Goal: Information Seeking & Learning: Learn about a topic

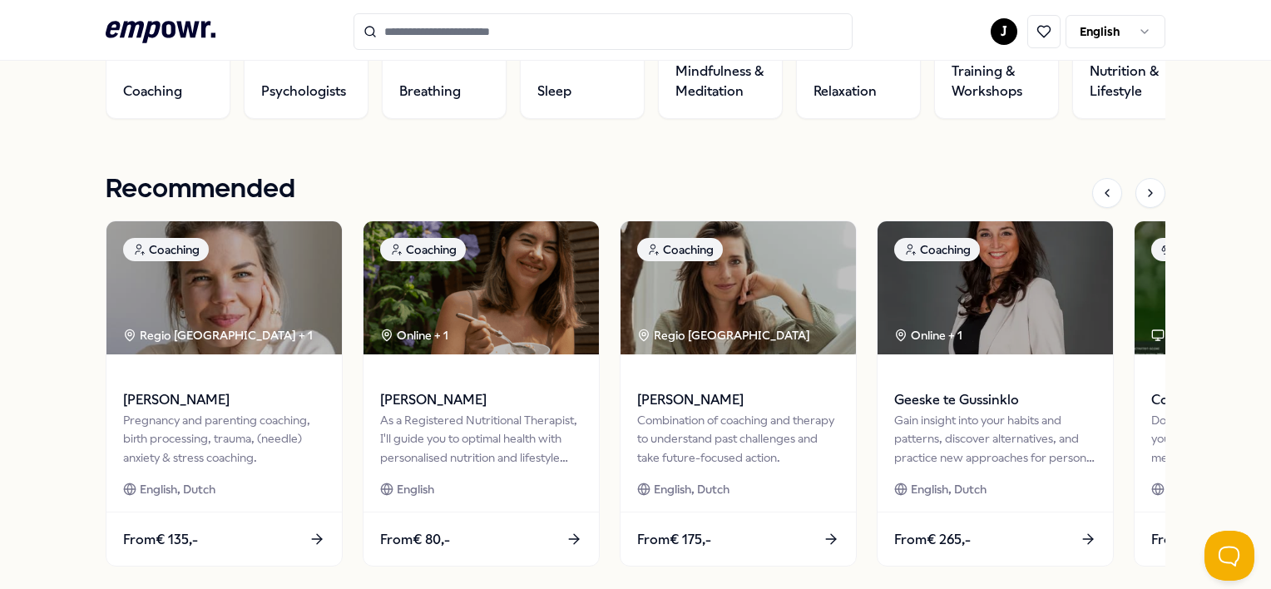
scroll to position [582, 0]
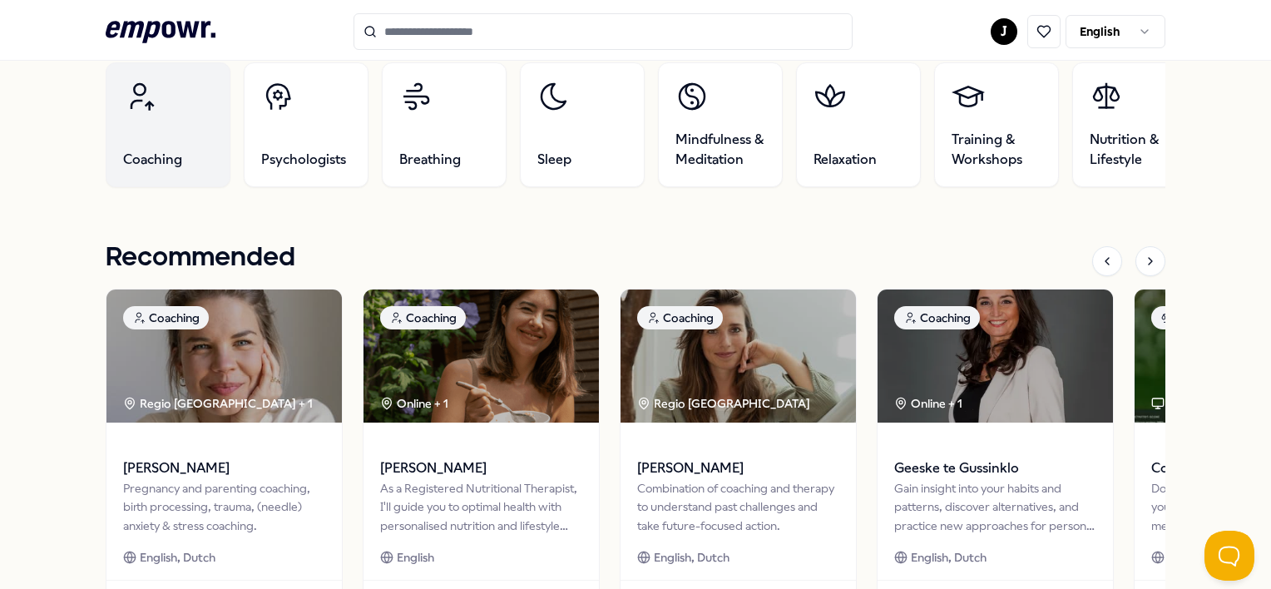
click at [106, 143] on link "Coaching" at bounding box center [168, 124] width 125 height 125
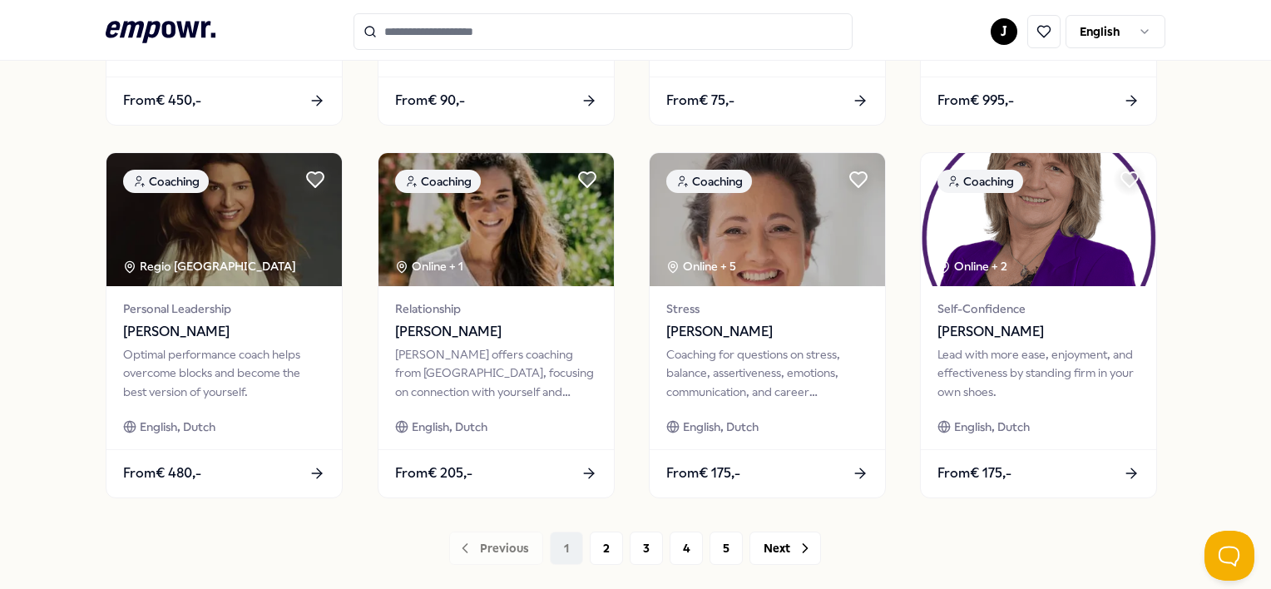
scroll to position [898, 0]
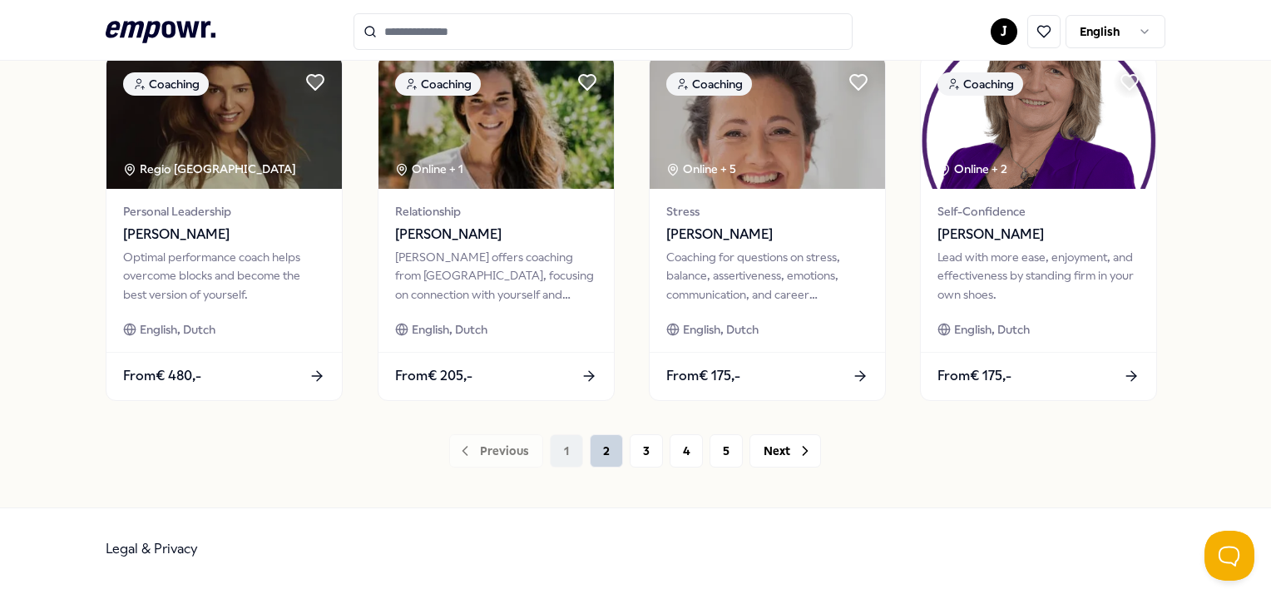
click at [592, 462] on button "2" at bounding box center [606, 450] width 33 height 33
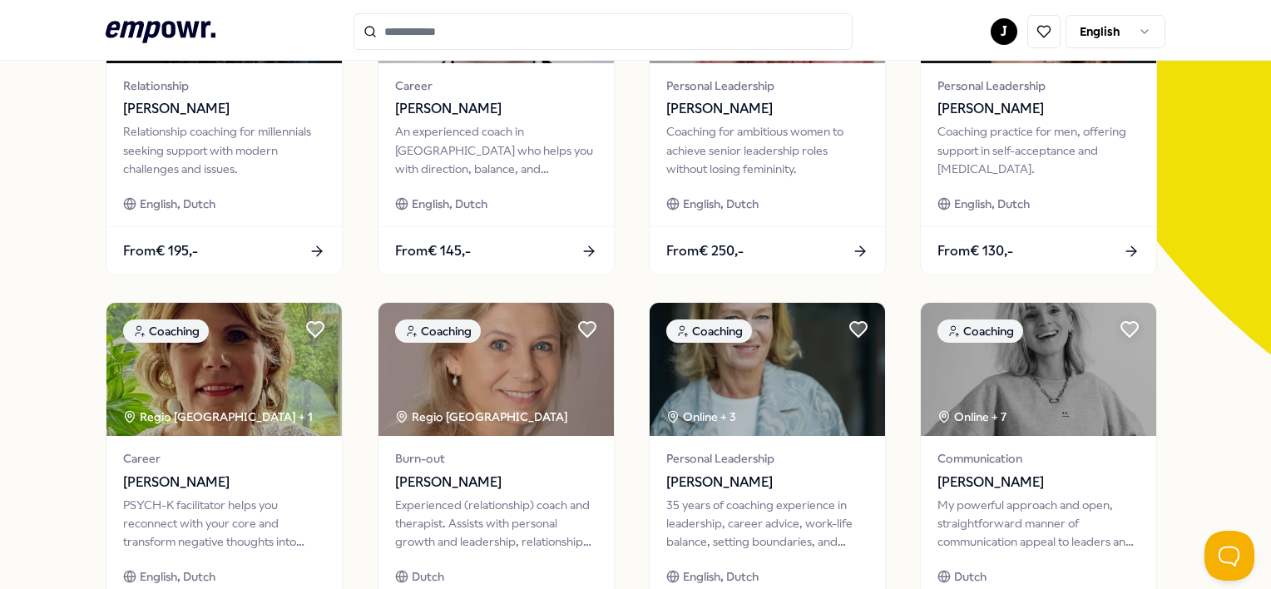
scroll to position [898, 0]
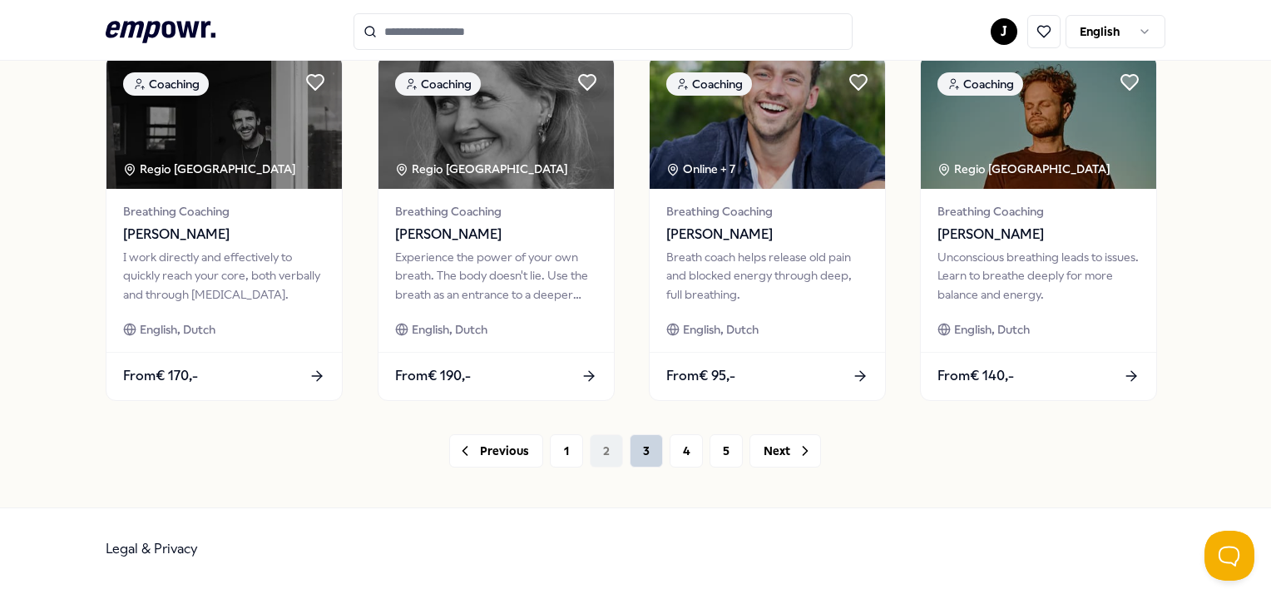
click at [635, 446] on button "3" at bounding box center [646, 450] width 33 height 33
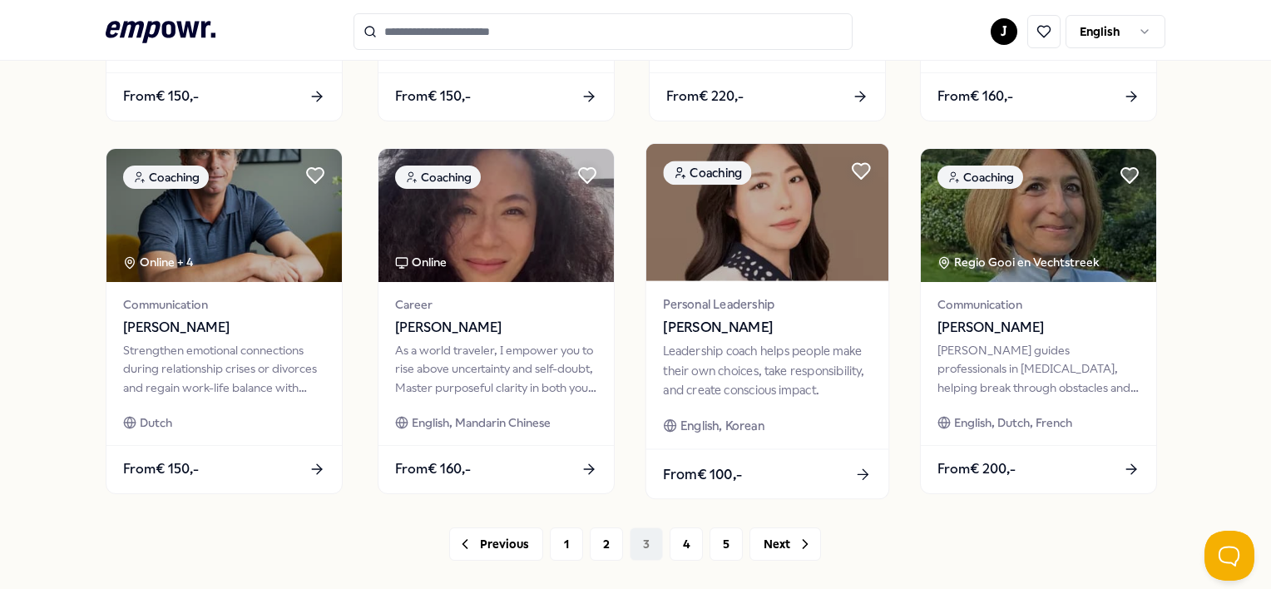
scroll to position [832, 0]
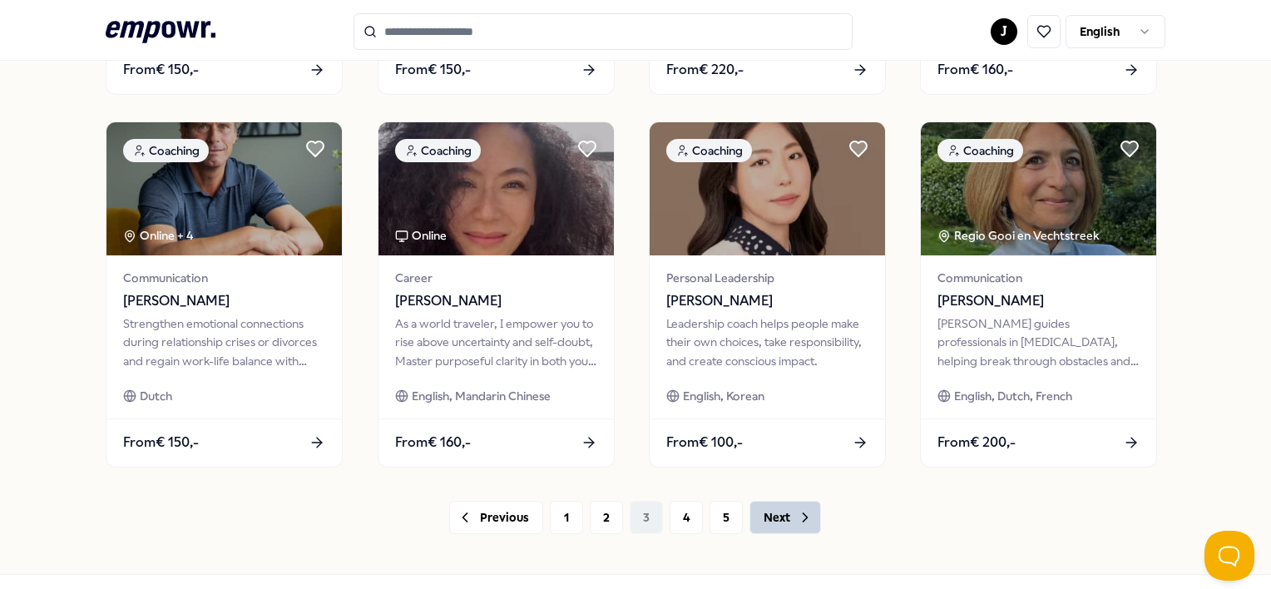
click at [805, 520] on icon at bounding box center [805, 517] width 17 height 17
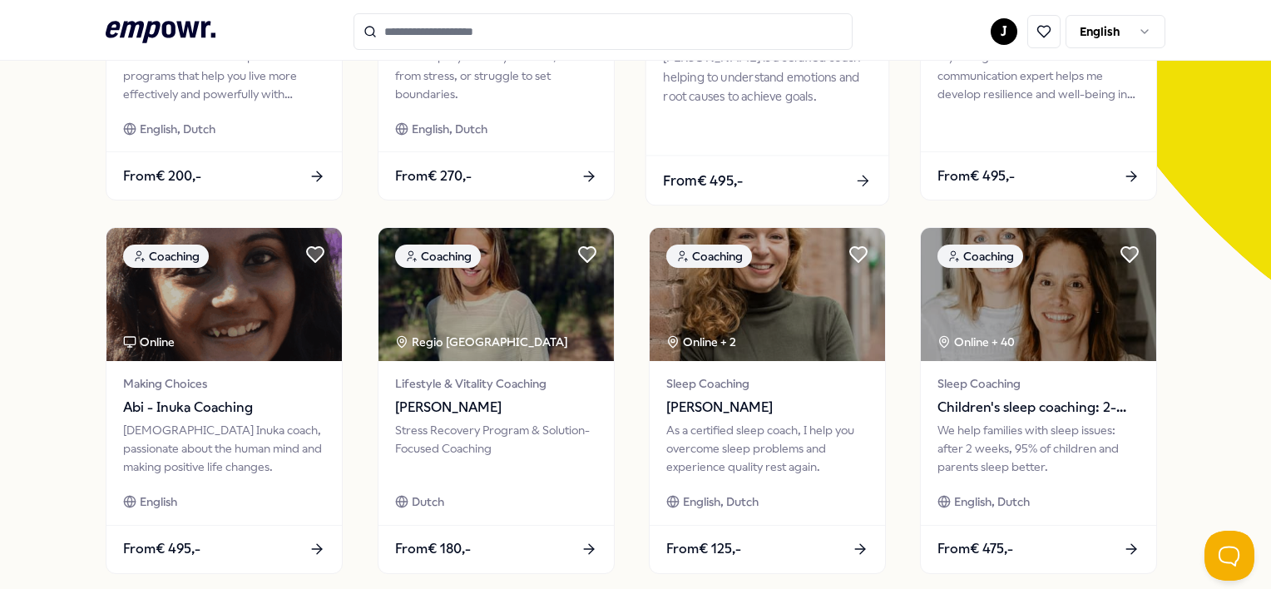
scroll to position [898, 0]
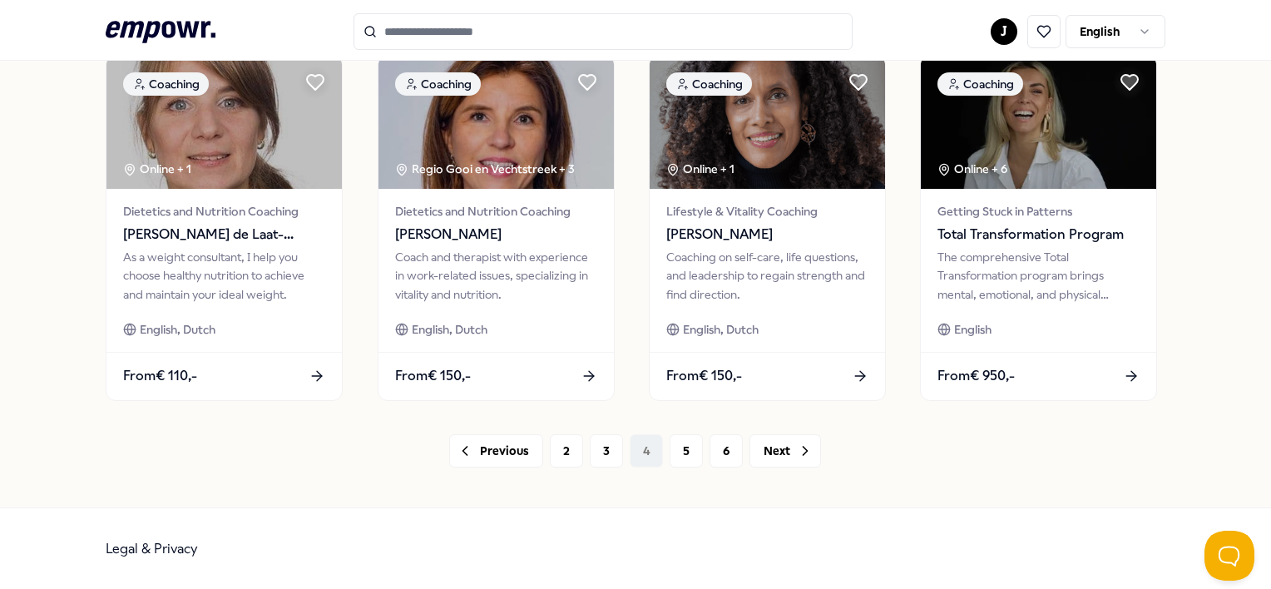
click at [788, 450] on button "Next" at bounding box center [785, 450] width 72 height 33
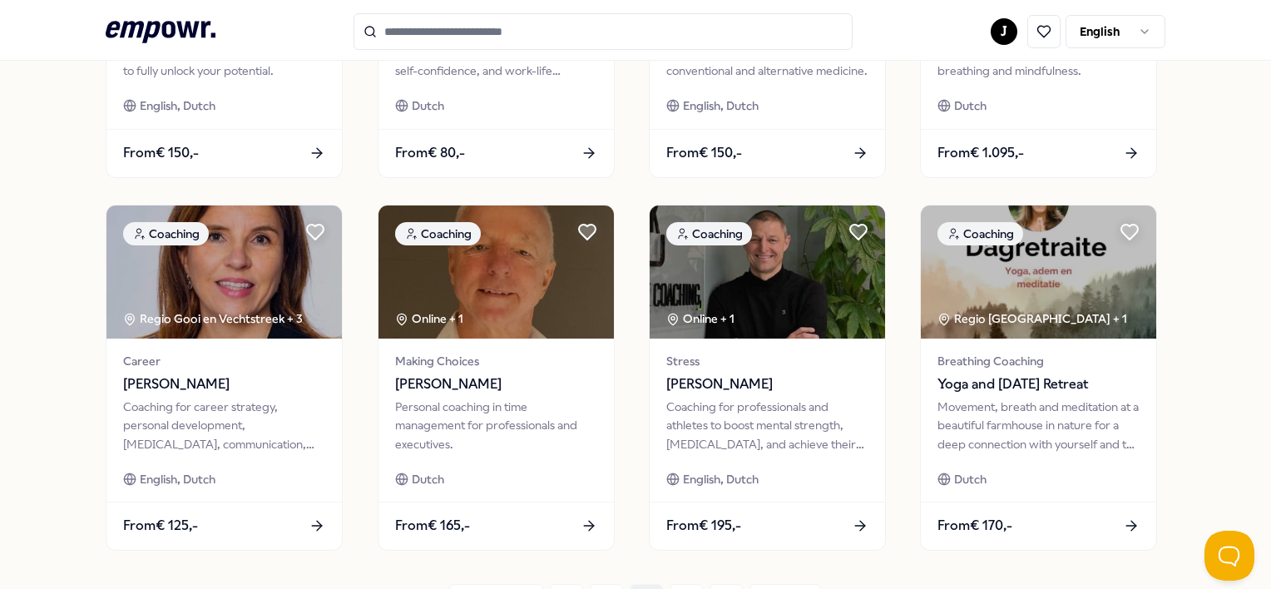
scroll to position [898, 0]
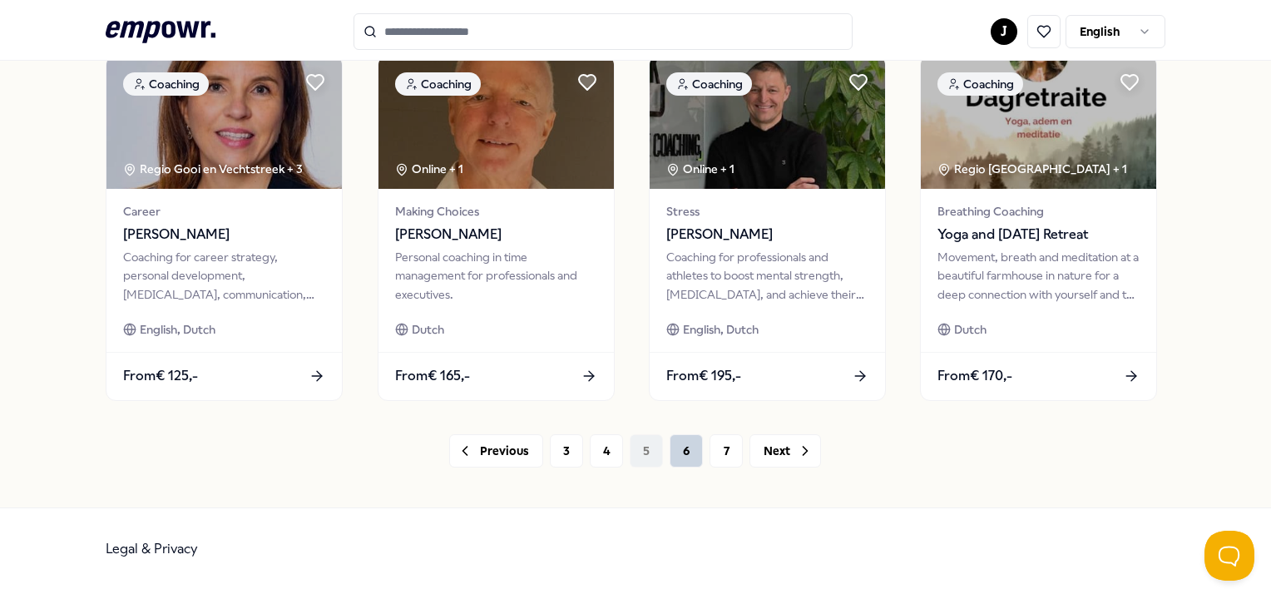
click at [681, 457] on button "6" at bounding box center [686, 450] width 33 height 33
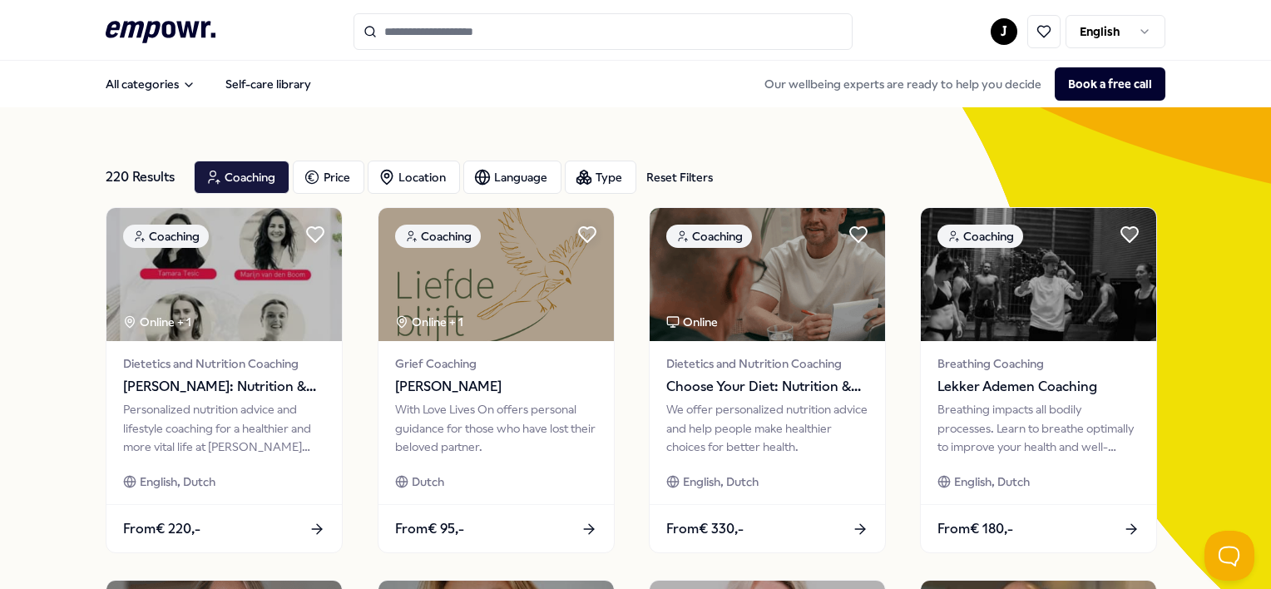
click at [113, 36] on icon at bounding box center [161, 32] width 110 height 22
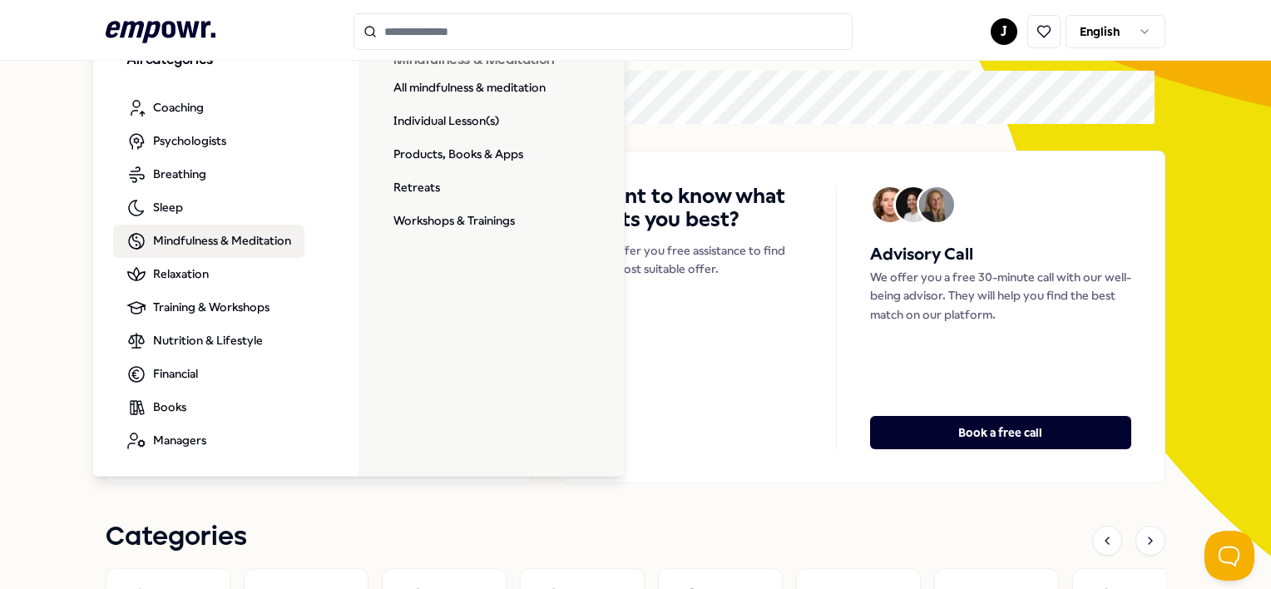
scroll to position [166, 0]
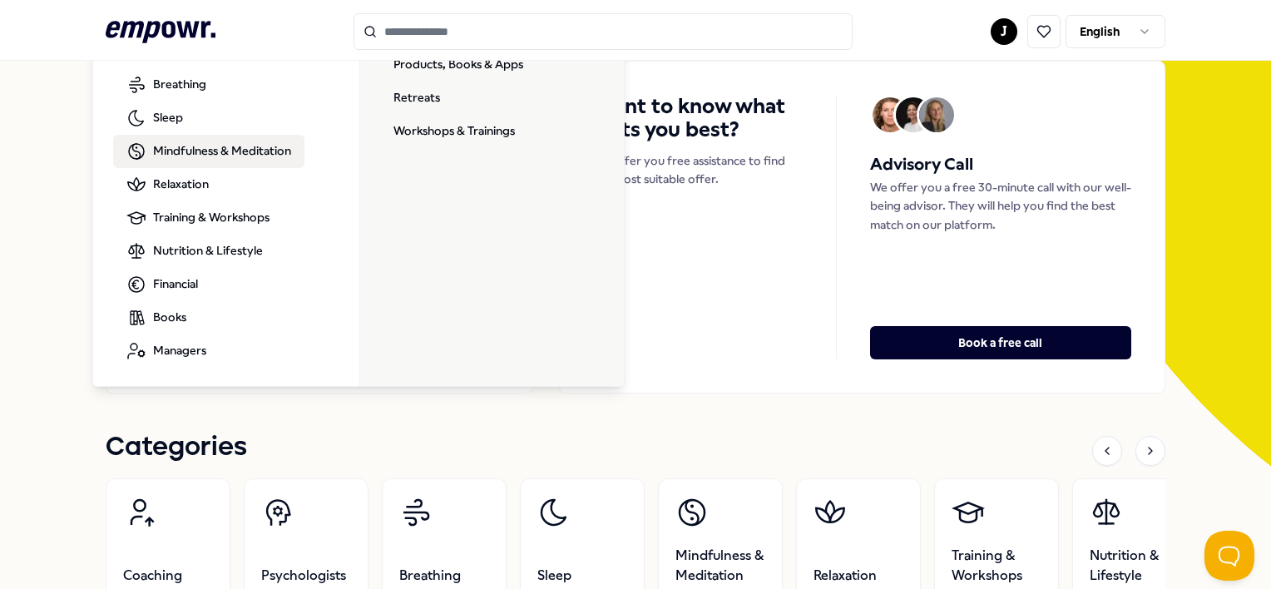
click at [712, 373] on div "Want to know what suits you best? We offer you free assistance to find the most…" at bounding box center [861, 227] width 605 height 333
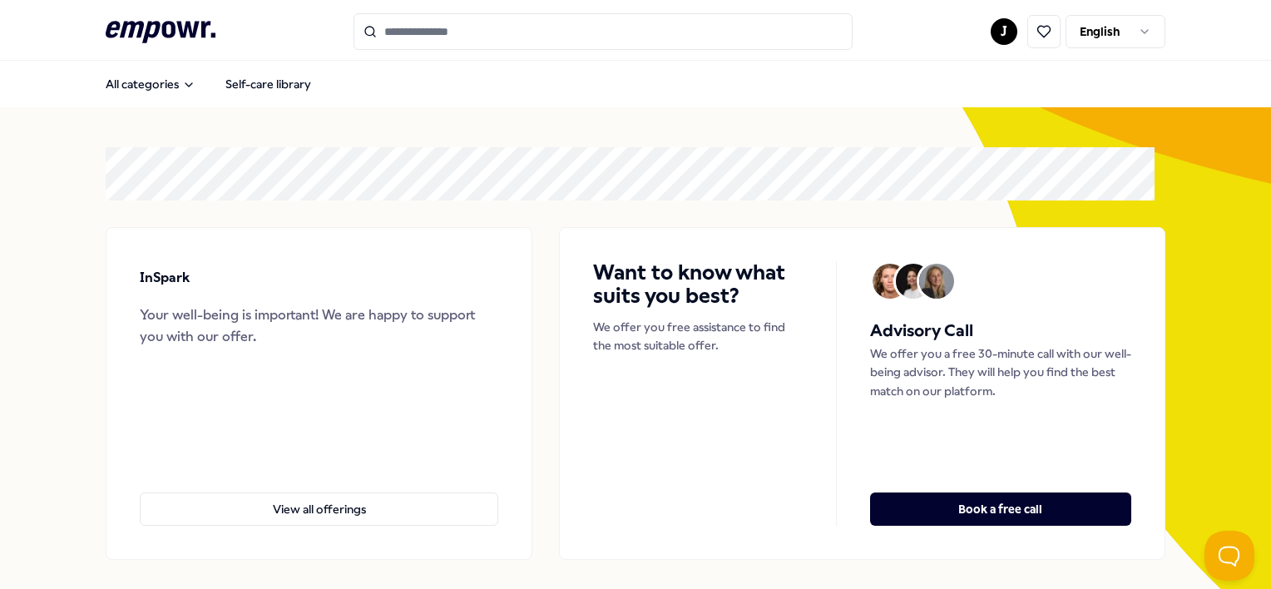
scroll to position [0, 0]
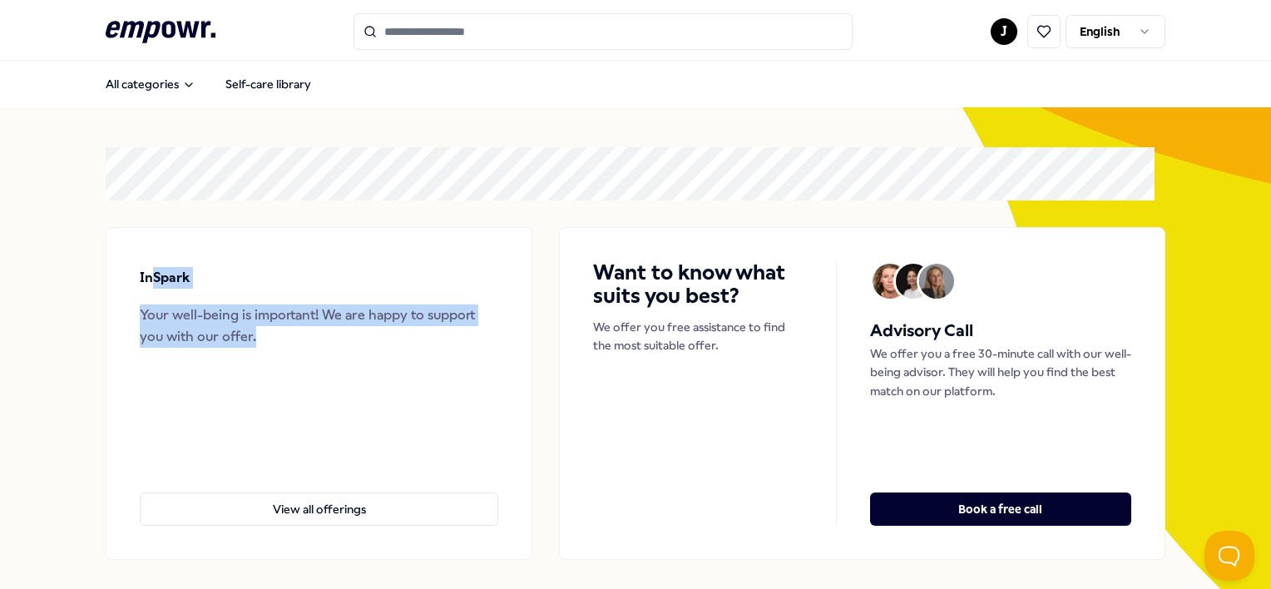
drag, startPoint x: 153, startPoint y: 274, endPoint x: 276, endPoint y: 344, distance: 141.5
click at [276, 344] on div "InSpark Your well-being is important! We are happy to support you with our offe…" at bounding box center [319, 304] width 358 height 86
drag, startPoint x: 276, startPoint y: 344, endPoint x: 325, endPoint y: 357, distance: 50.6
click at [303, 353] on div "InSpark Your well-being is important! We are happy to support you with our offe…" at bounding box center [319, 393] width 427 height 333
click at [381, 370] on div "InSpark Your well-being is important! We are happy to support you with our offe…" at bounding box center [319, 393] width 427 height 333
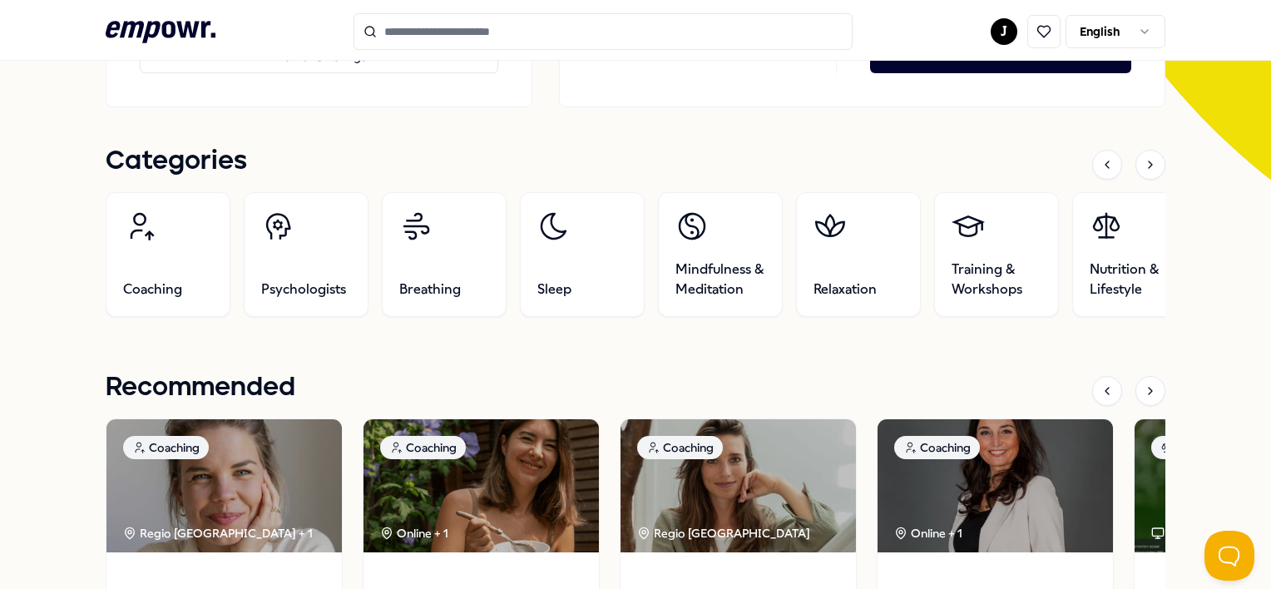
scroll to position [333, 0]
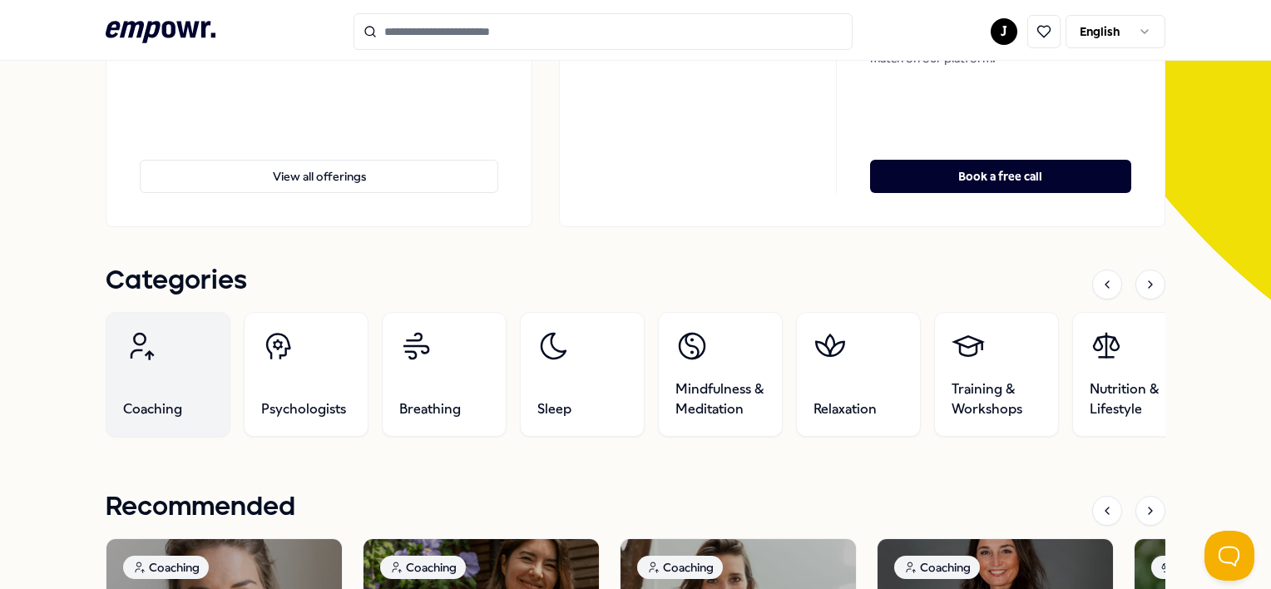
click at [211, 393] on link "Coaching" at bounding box center [168, 374] width 125 height 125
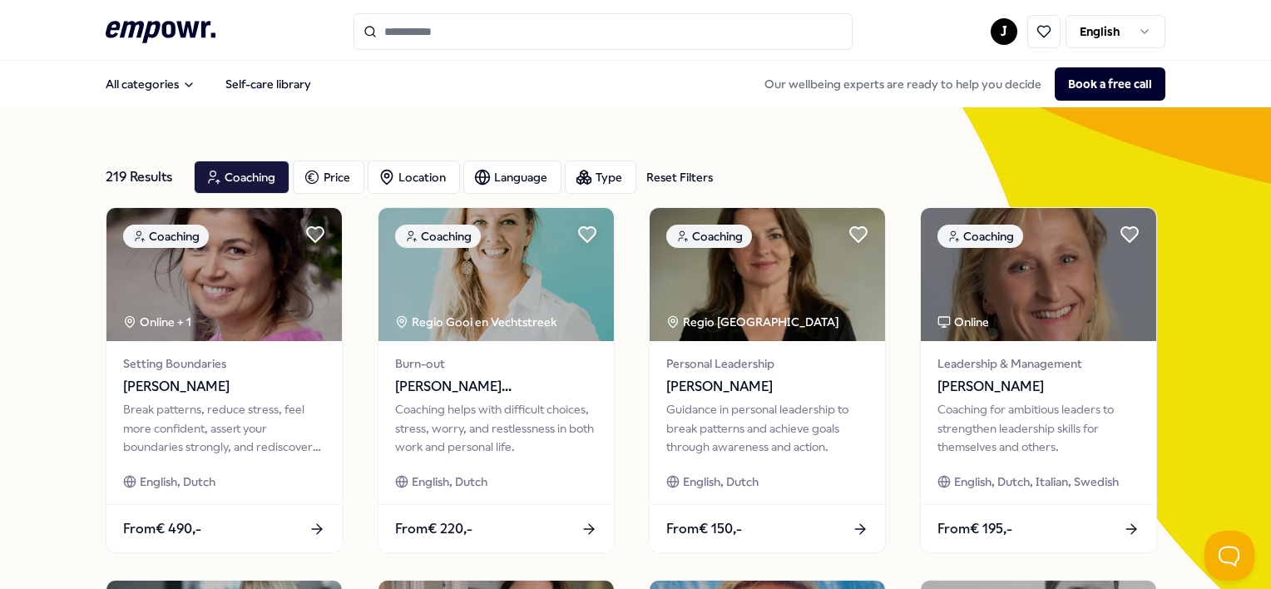
click at [1140, 33] on html ".empowr-logo_svg__cls-1{fill:#03032f} J English All categories Self-care librar…" at bounding box center [635, 294] width 1271 height 589
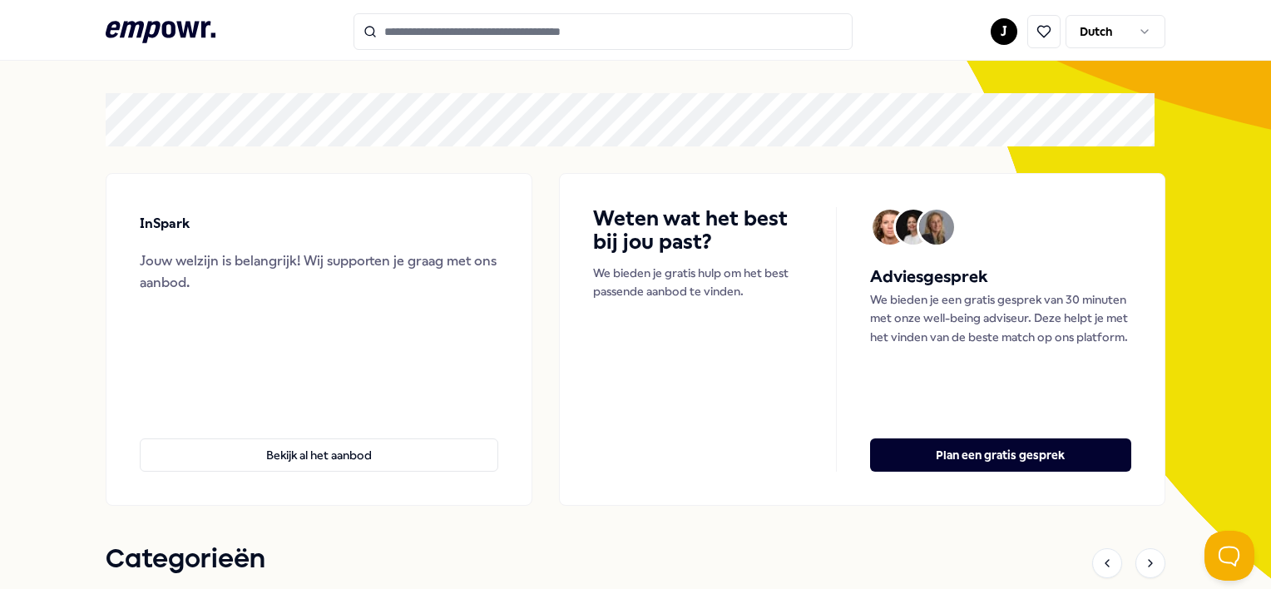
scroll to position [83, 0]
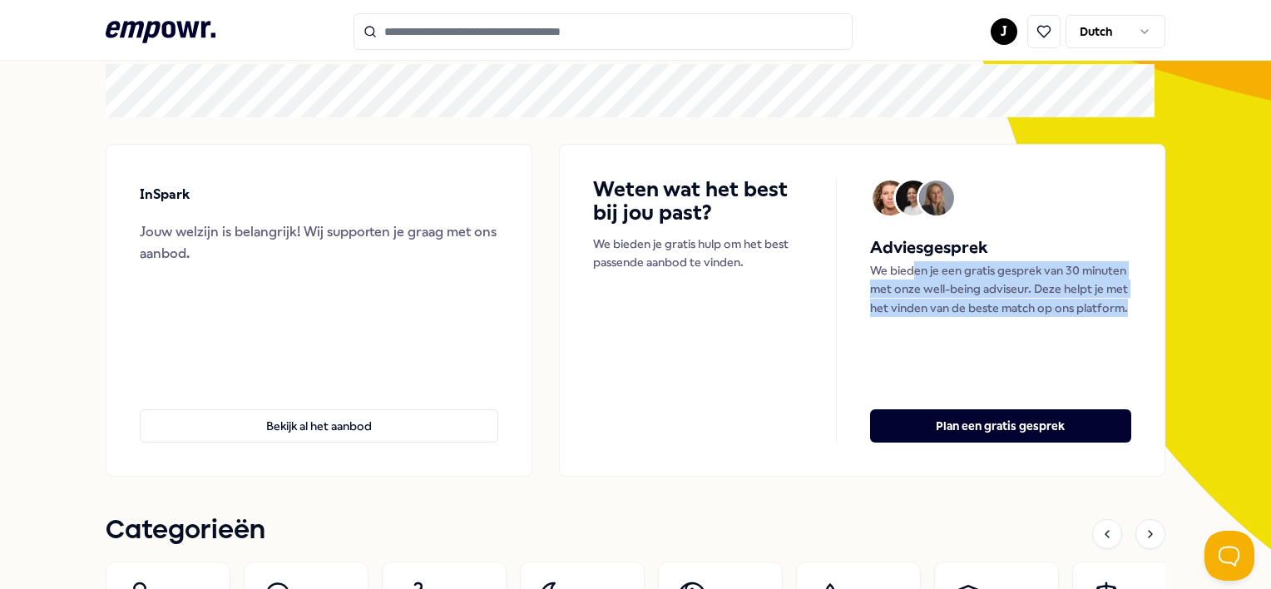
drag, startPoint x: 1179, startPoint y: 314, endPoint x: 1190, endPoint y: 316, distance: 10.9
drag, startPoint x: 1190, startPoint y: 316, endPoint x: 1043, endPoint y: 344, distance: 149.8
click at [1043, 344] on div "Adviesgesprek We bieden je een gratis gesprek van 30 minuten met onze well-bein…" at bounding box center [1000, 310] width 261 height 264
click at [939, 299] on p "We bieden je een gratis gesprek van 30 minuten met onze well-being adviseur. De…" at bounding box center [1000, 289] width 261 height 56
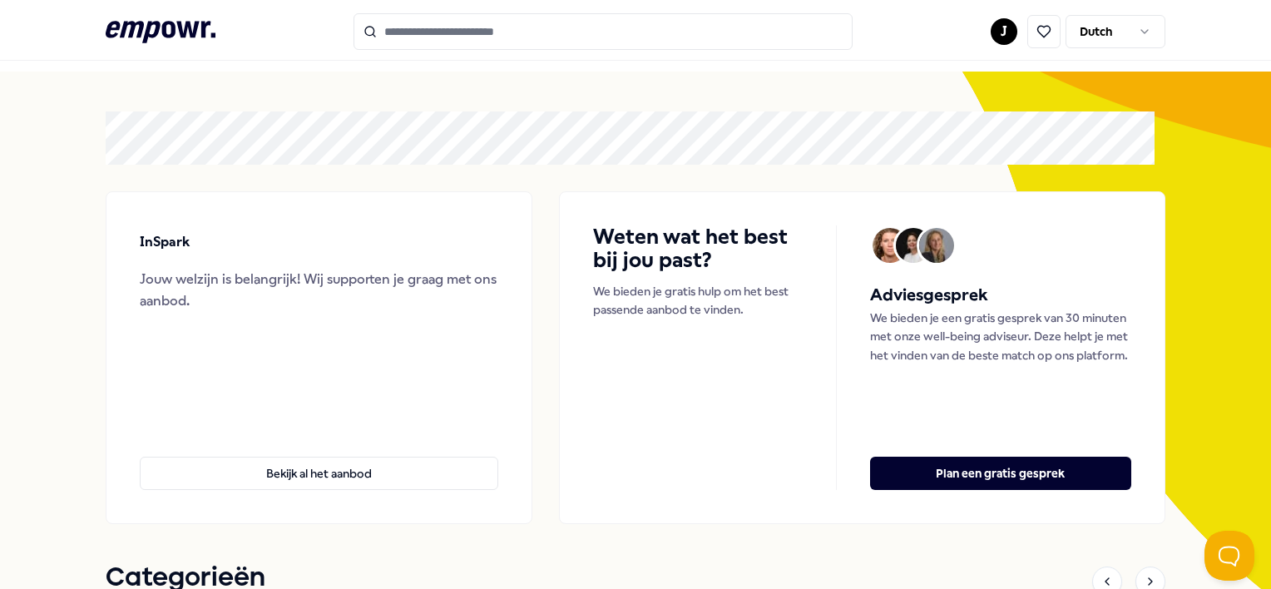
scroll to position [0, 0]
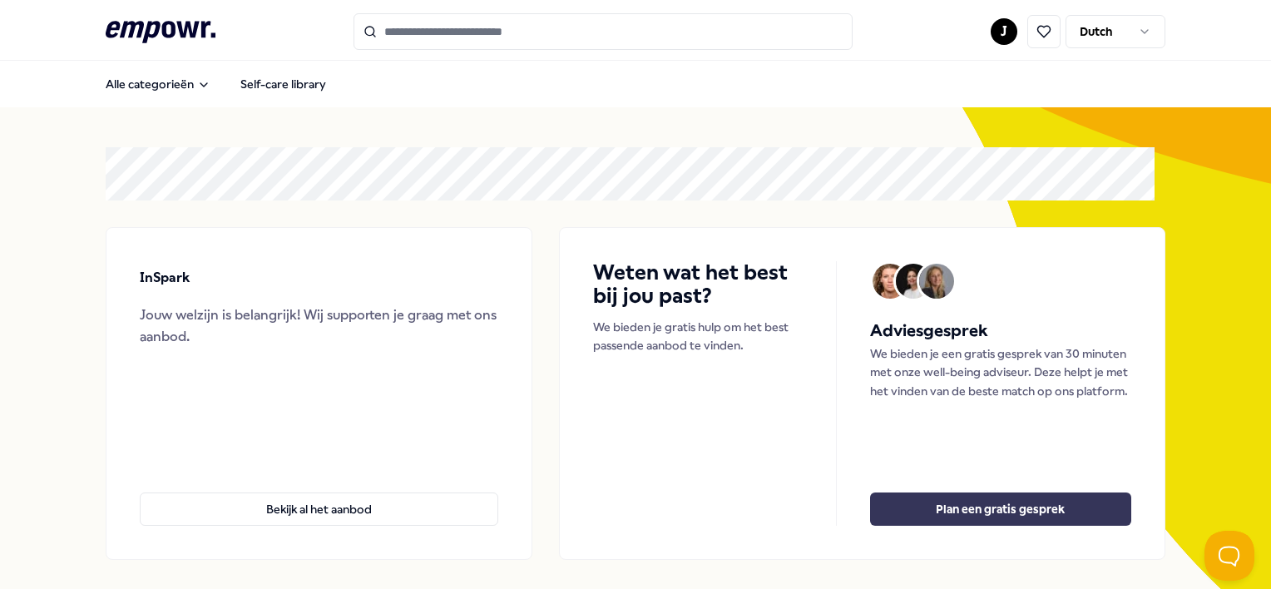
click at [1040, 507] on button "Plan een gratis gesprek" at bounding box center [1000, 508] width 261 height 33
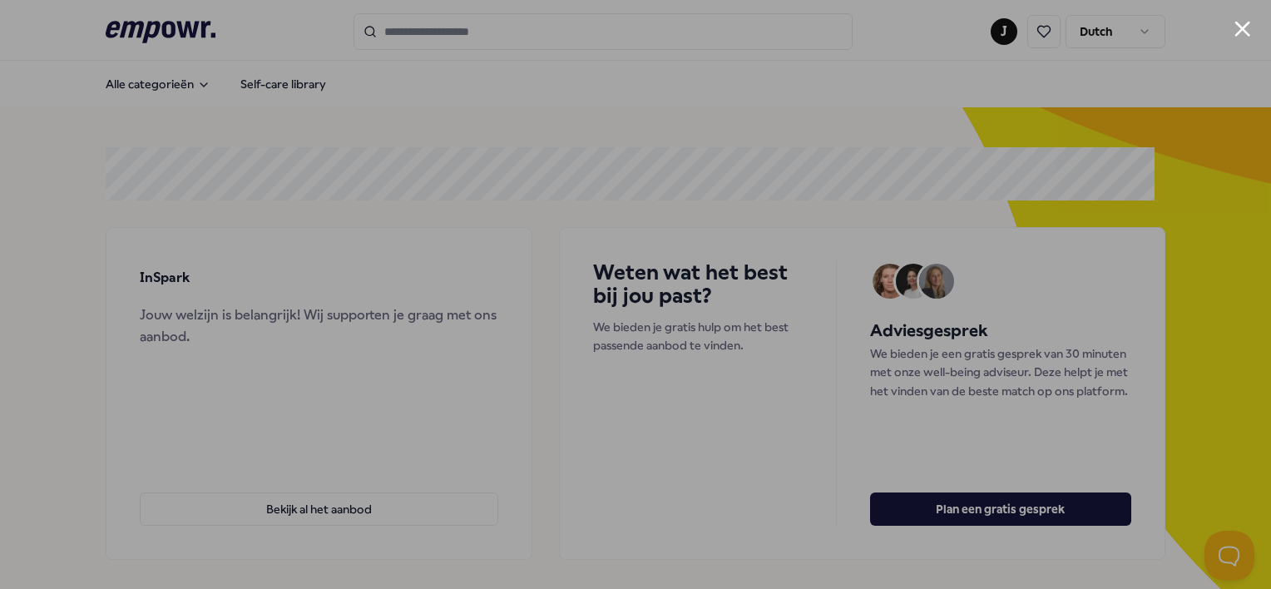
click at [1189, 24] on div at bounding box center [635, 294] width 1271 height 589
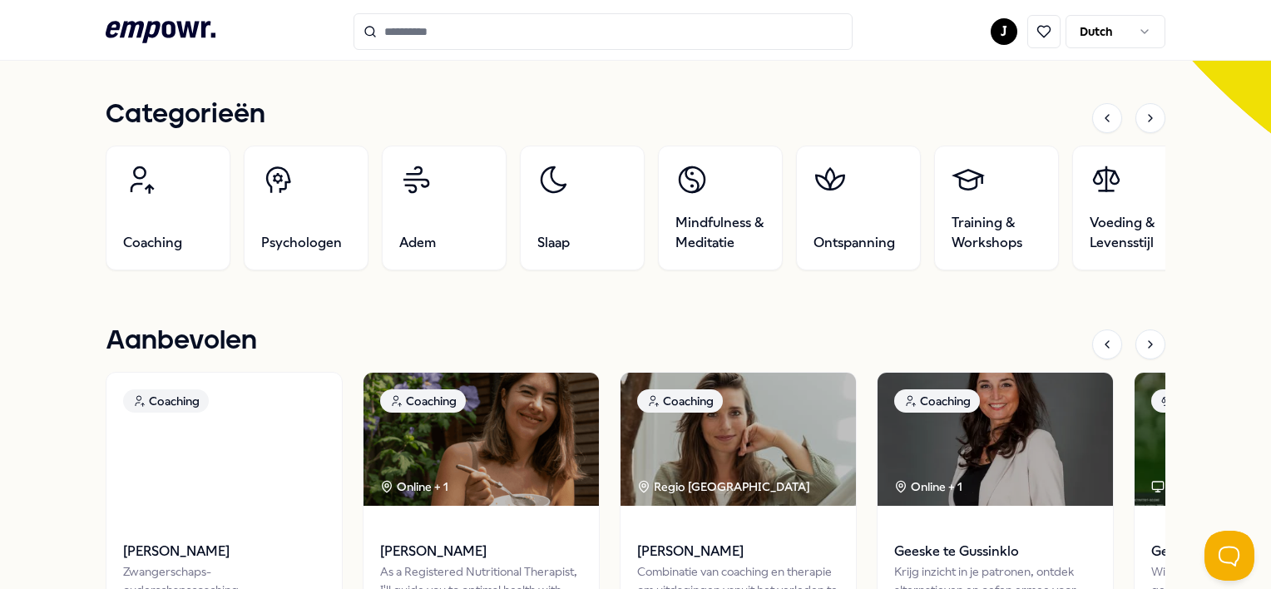
scroll to position [582, 0]
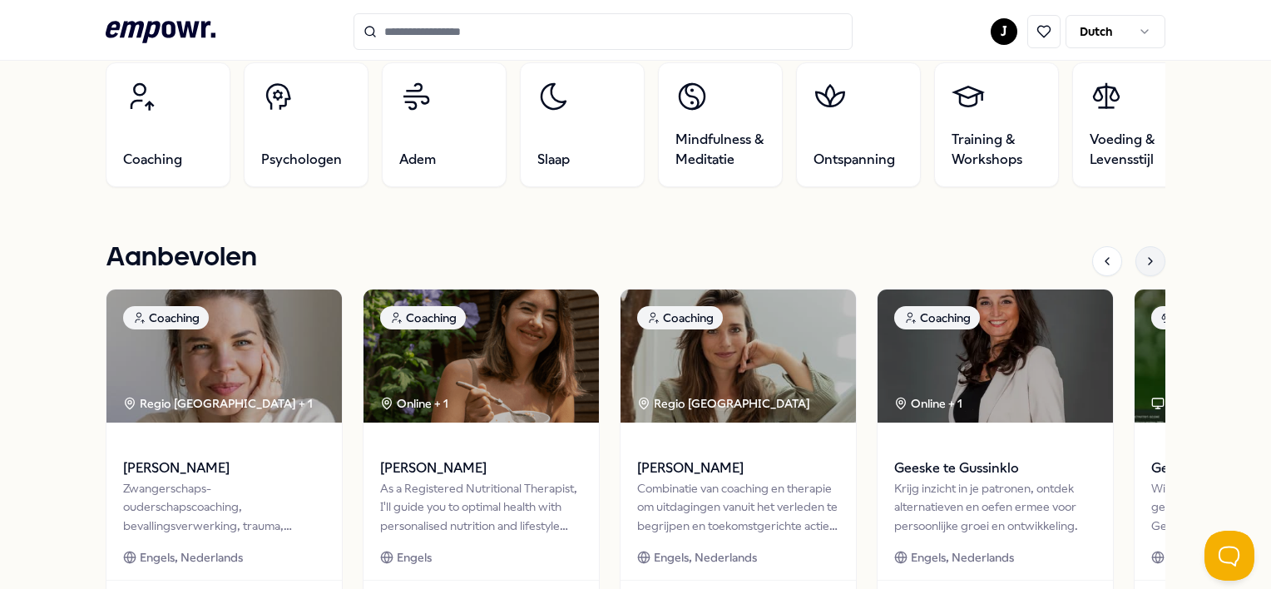
click at [1139, 250] on div at bounding box center [1150, 261] width 30 height 30
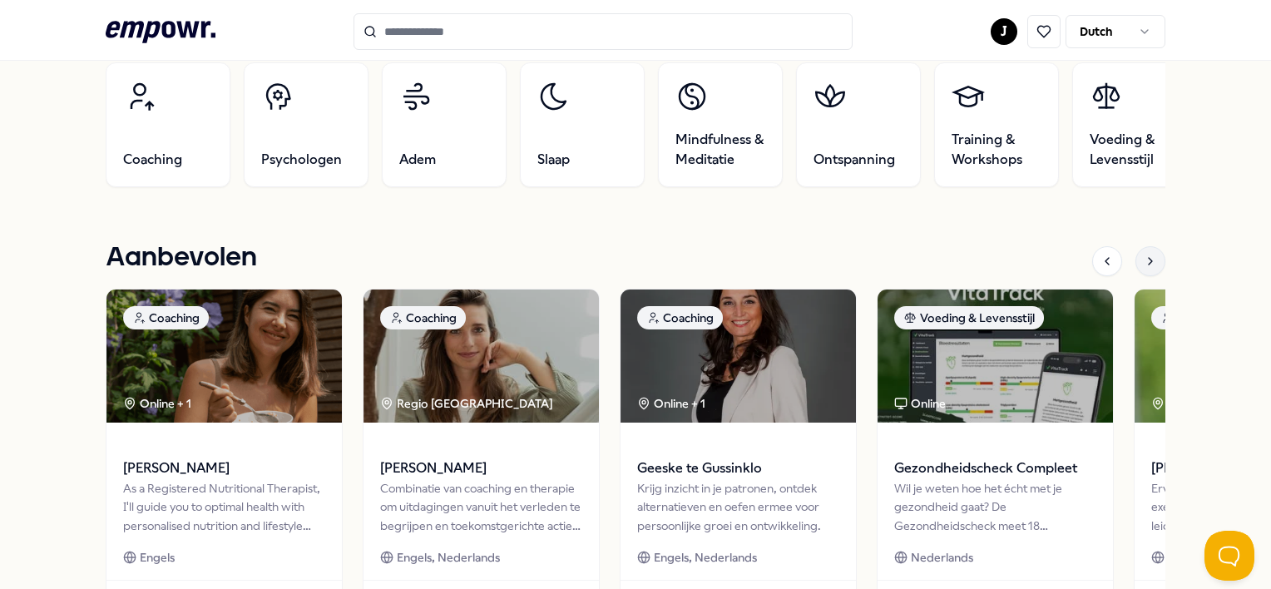
click at [1144, 259] on icon at bounding box center [1150, 261] width 13 height 13
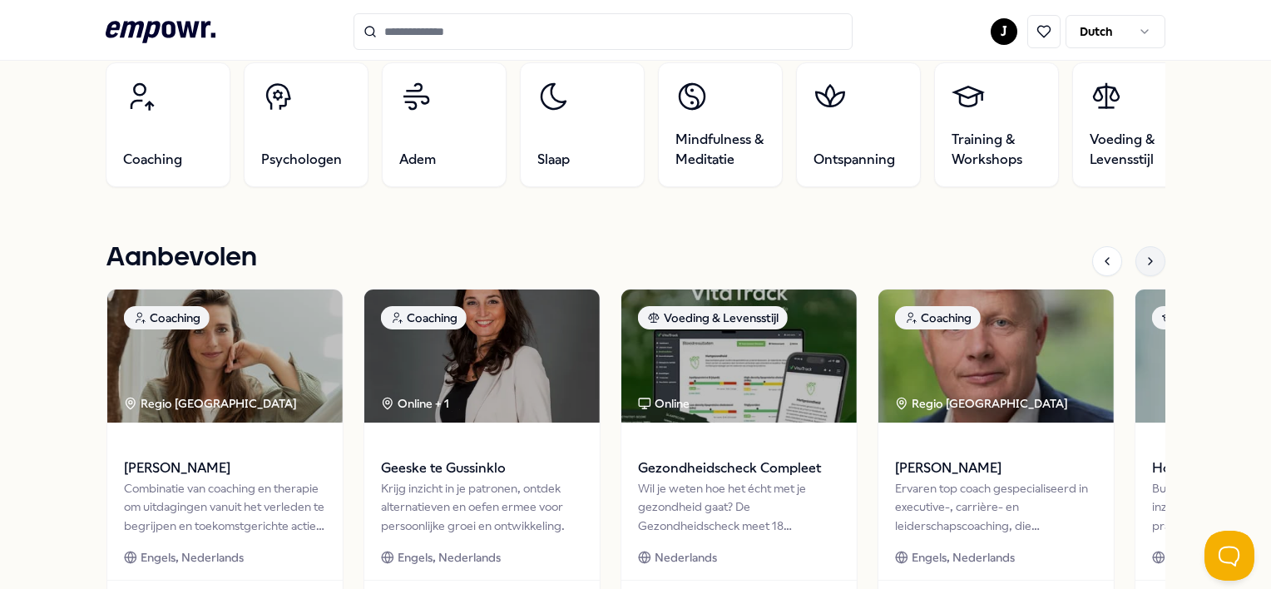
click at [1144, 259] on icon at bounding box center [1150, 261] width 13 height 13
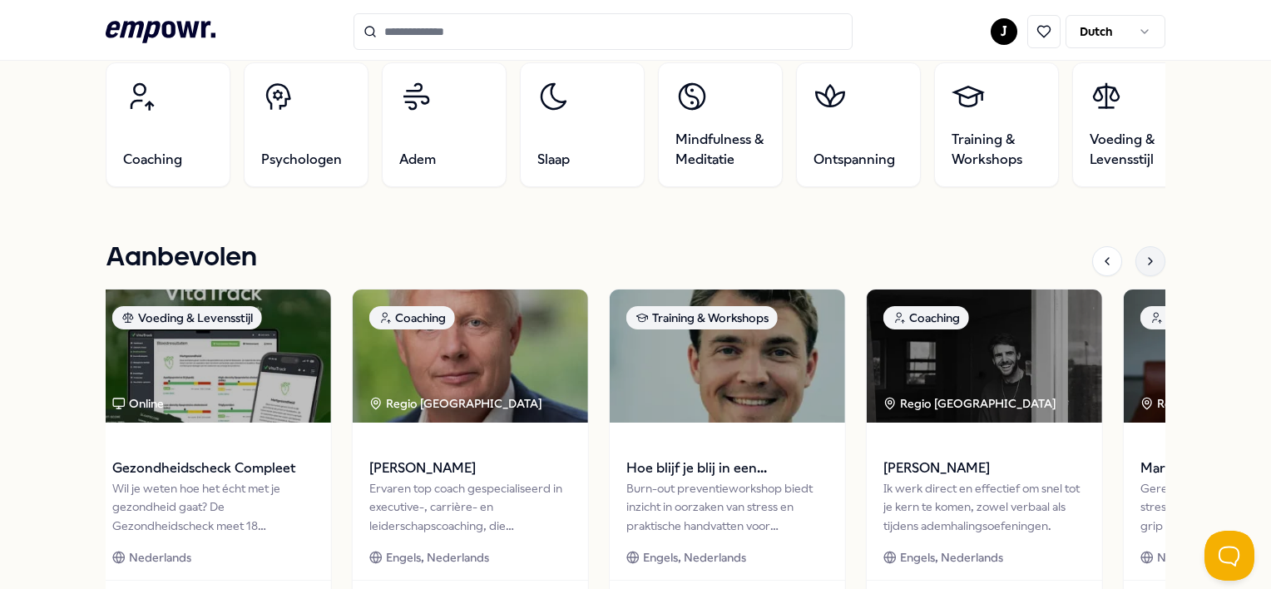
click at [1144, 259] on icon at bounding box center [1150, 261] width 13 height 13
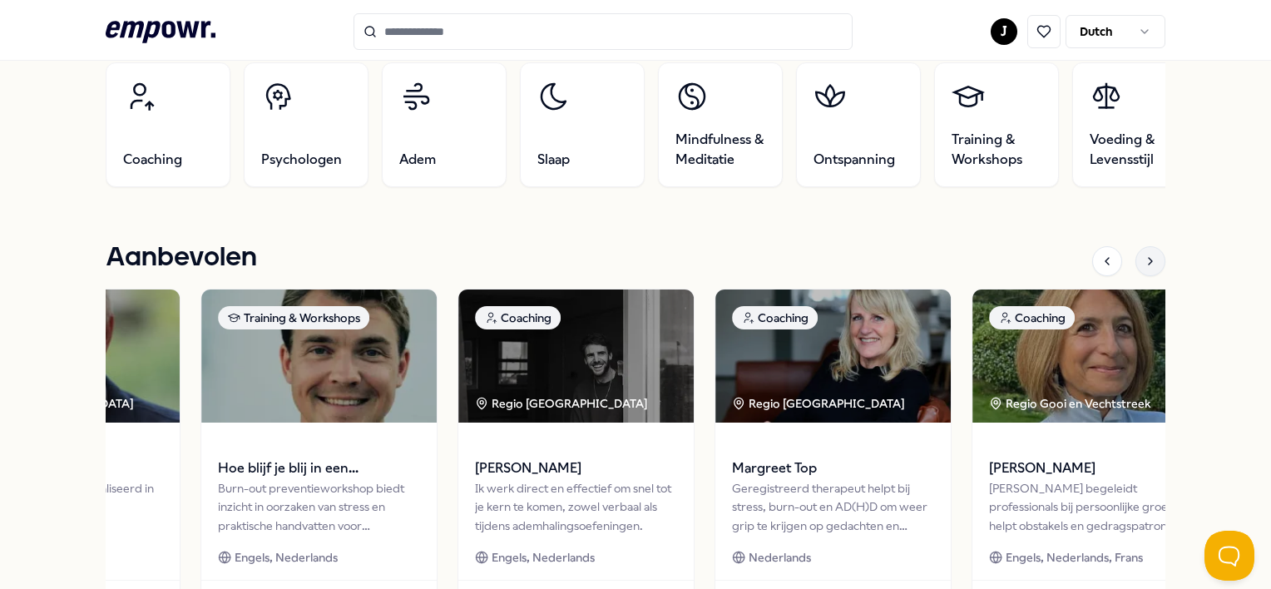
click at [1144, 259] on icon at bounding box center [1150, 261] width 13 height 13
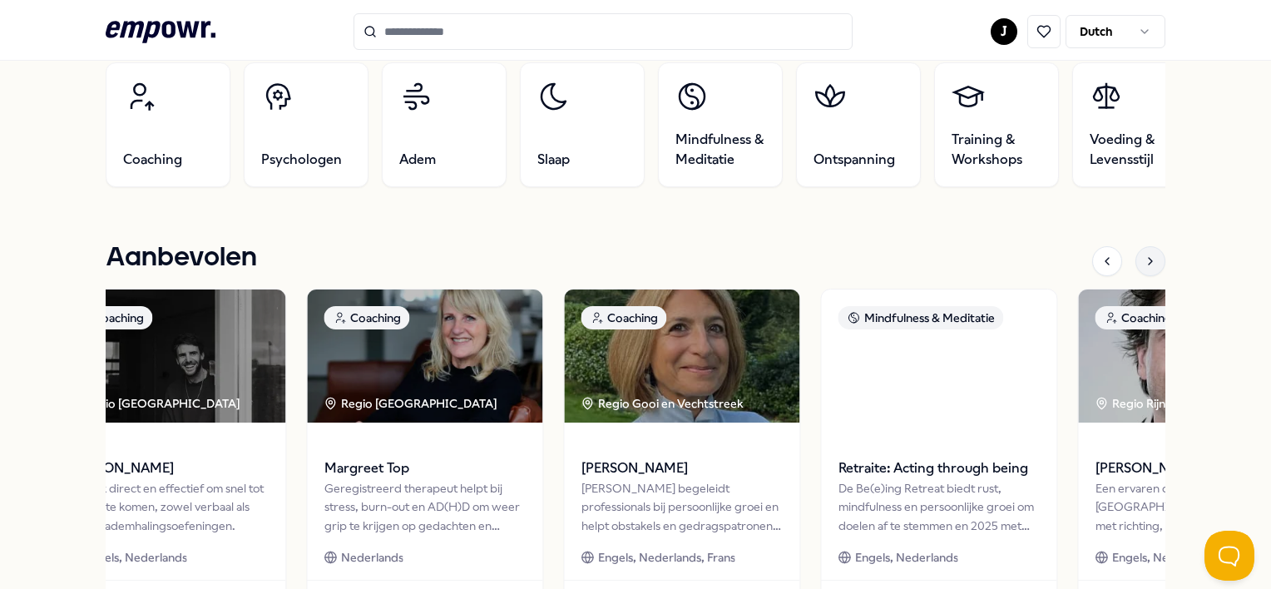
click at [1144, 259] on icon at bounding box center [1150, 261] width 13 height 13
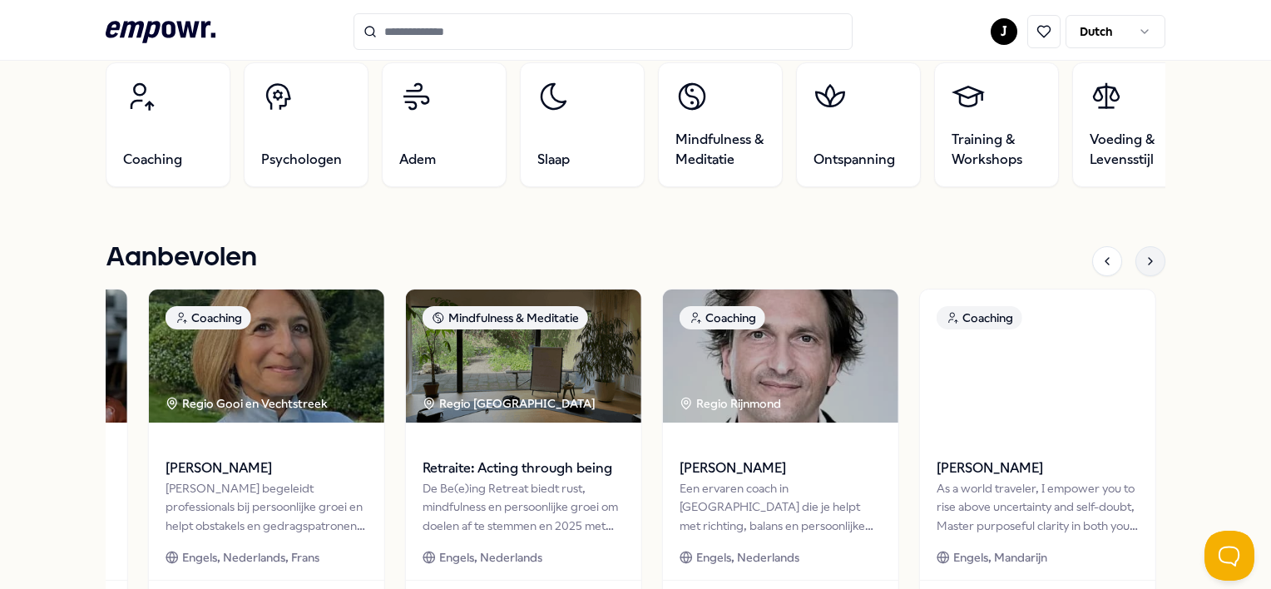
click at [1144, 259] on icon at bounding box center [1150, 261] width 13 height 13
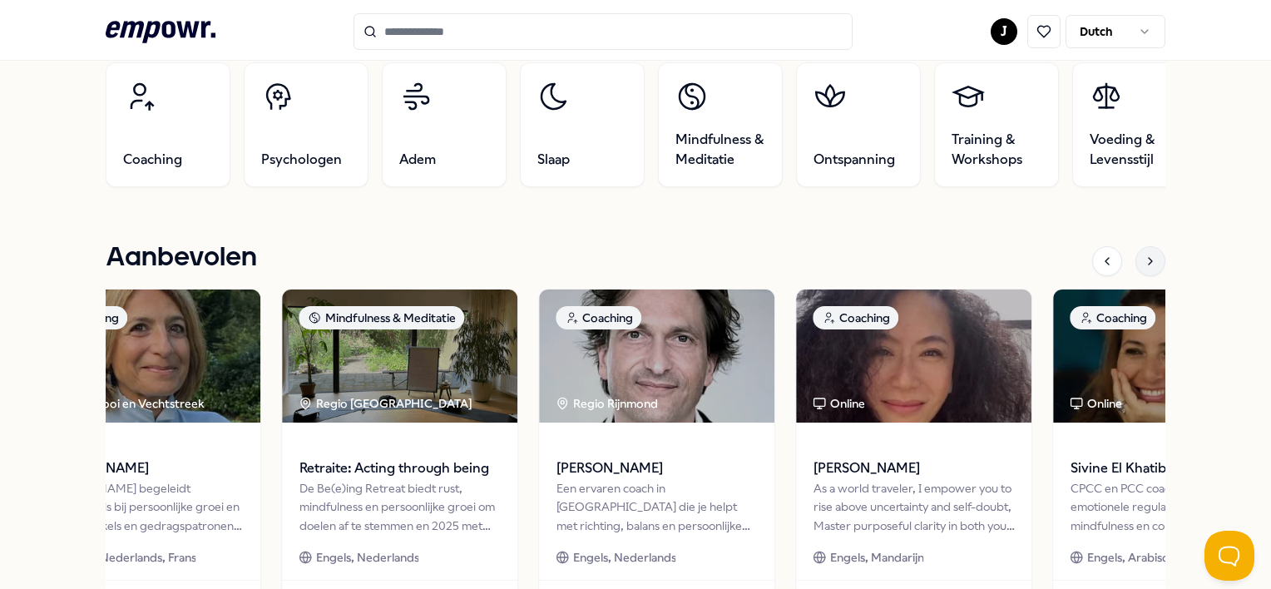
click at [1144, 259] on icon at bounding box center [1150, 261] width 13 height 13
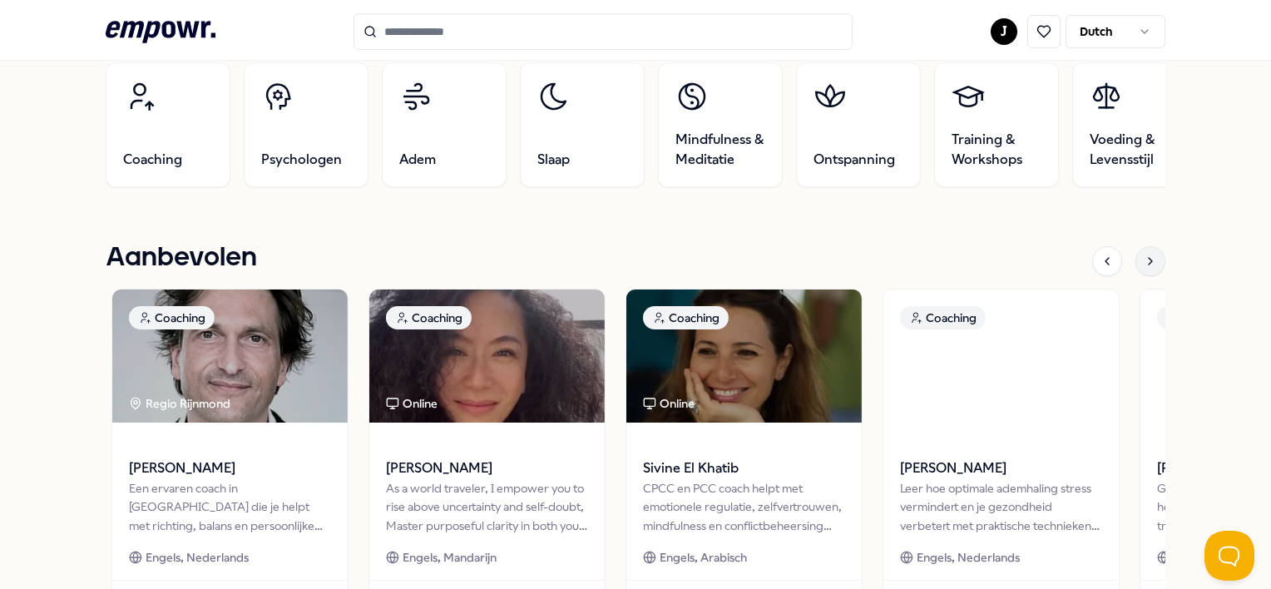
click at [1144, 259] on icon at bounding box center [1150, 261] width 13 height 13
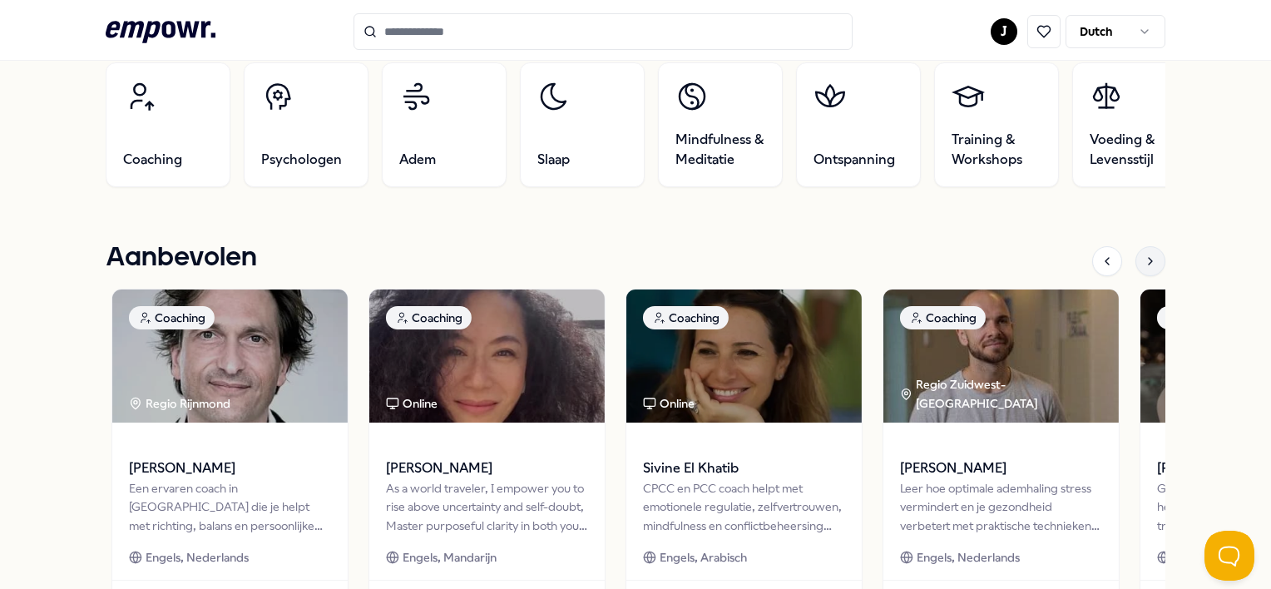
click at [1144, 259] on icon at bounding box center [1150, 261] width 13 height 13
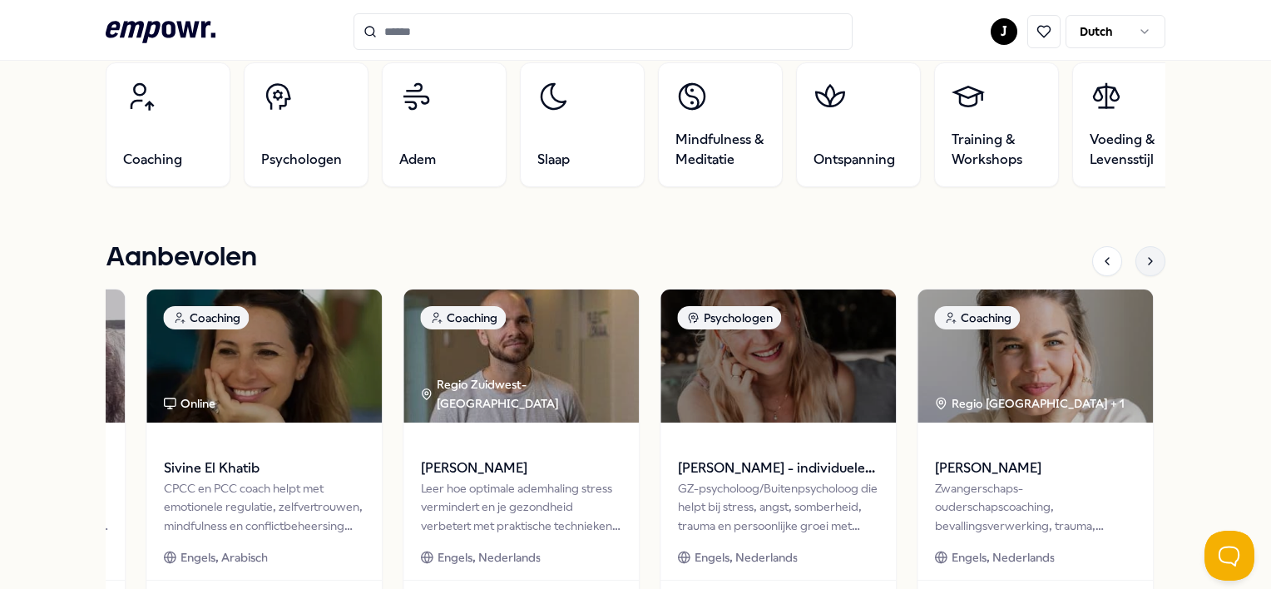
click at [1144, 259] on icon at bounding box center [1150, 261] width 13 height 13
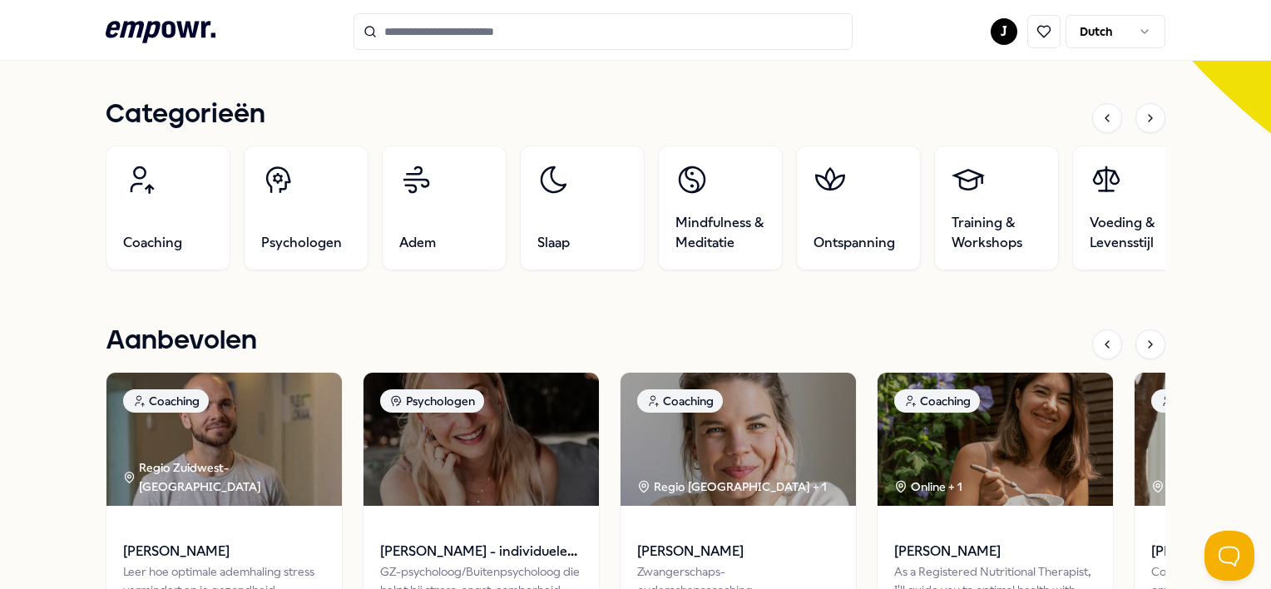
click at [597, 327] on div "Aanbevolen" at bounding box center [635, 344] width 1059 height 35
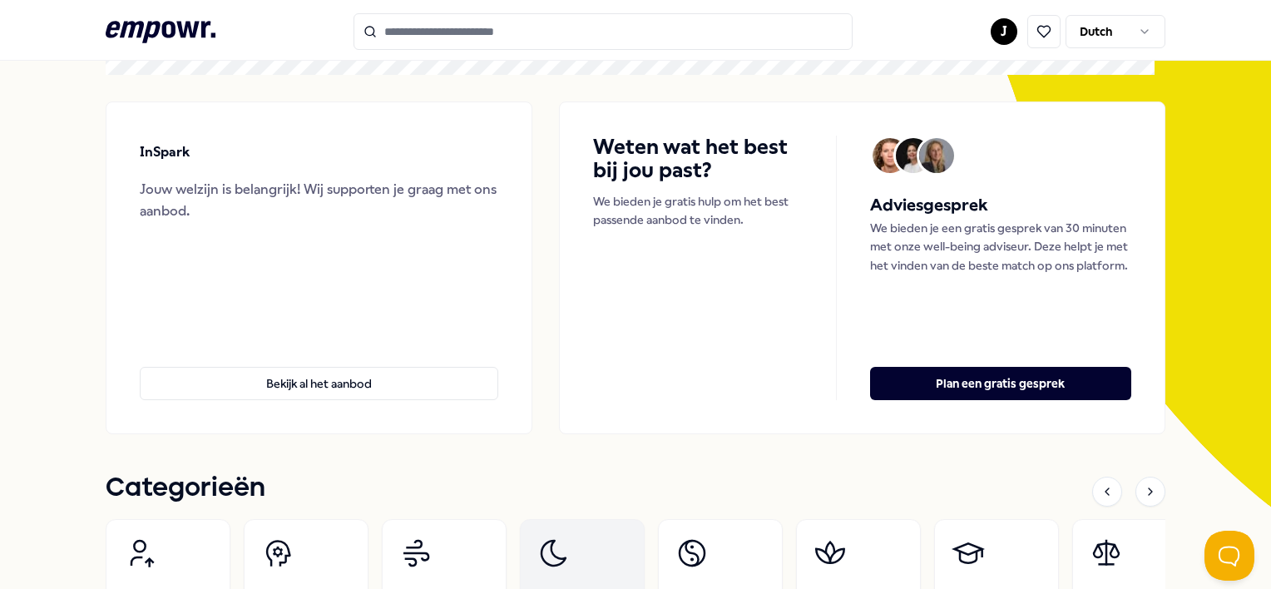
scroll to position [0, 0]
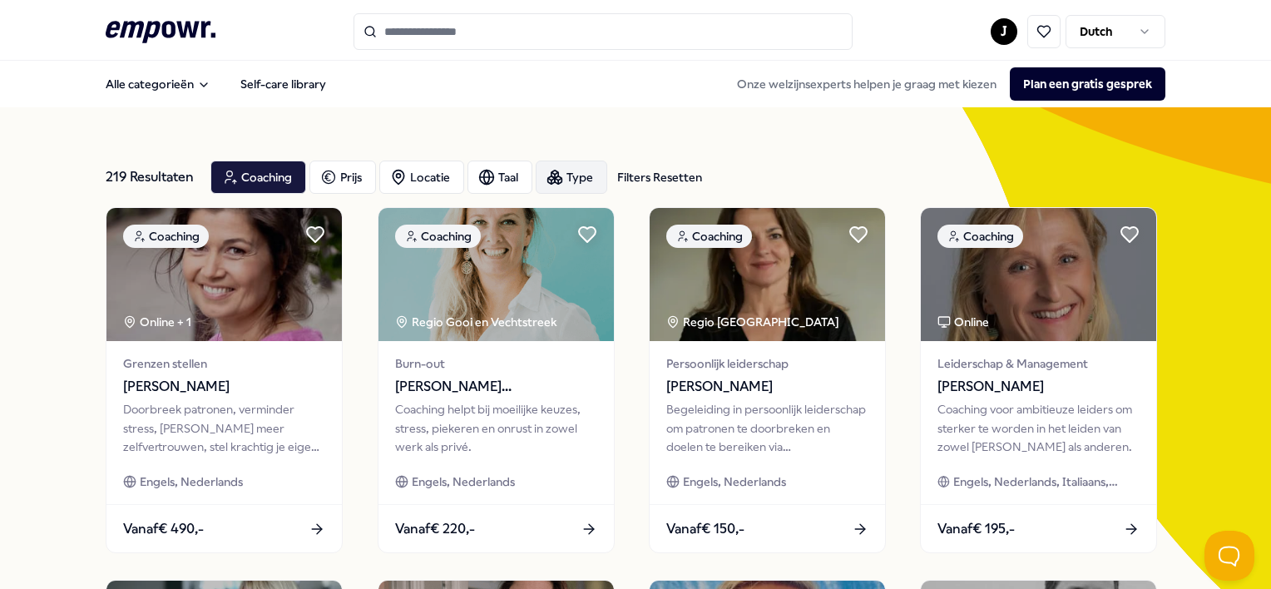
click at [587, 186] on div "Type" at bounding box center [572, 177] width 72 height 33
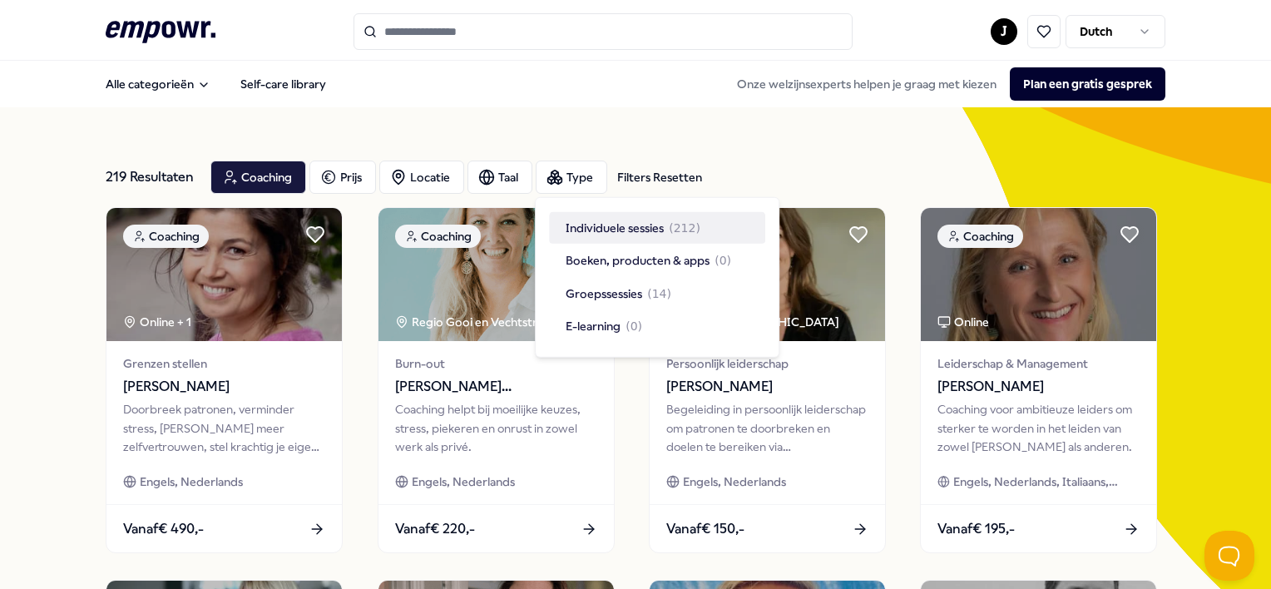
click at [693, 225] on span "( 212 )" at bounding box center [685, 228] width 32 height 18
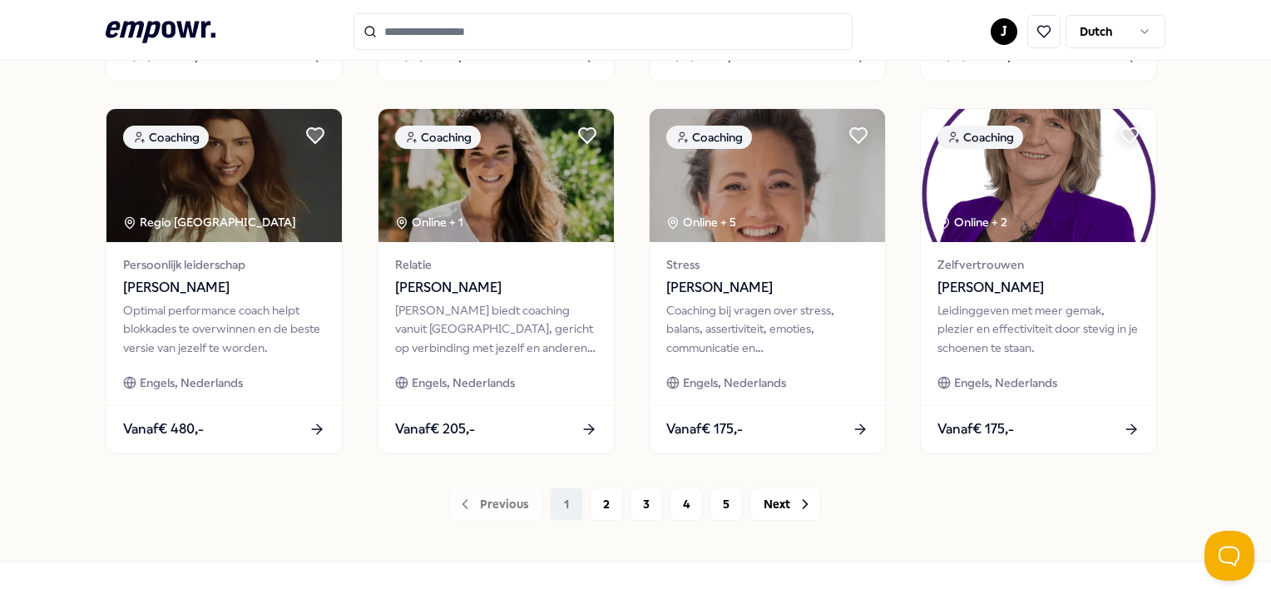
scroll to position [898, 0]
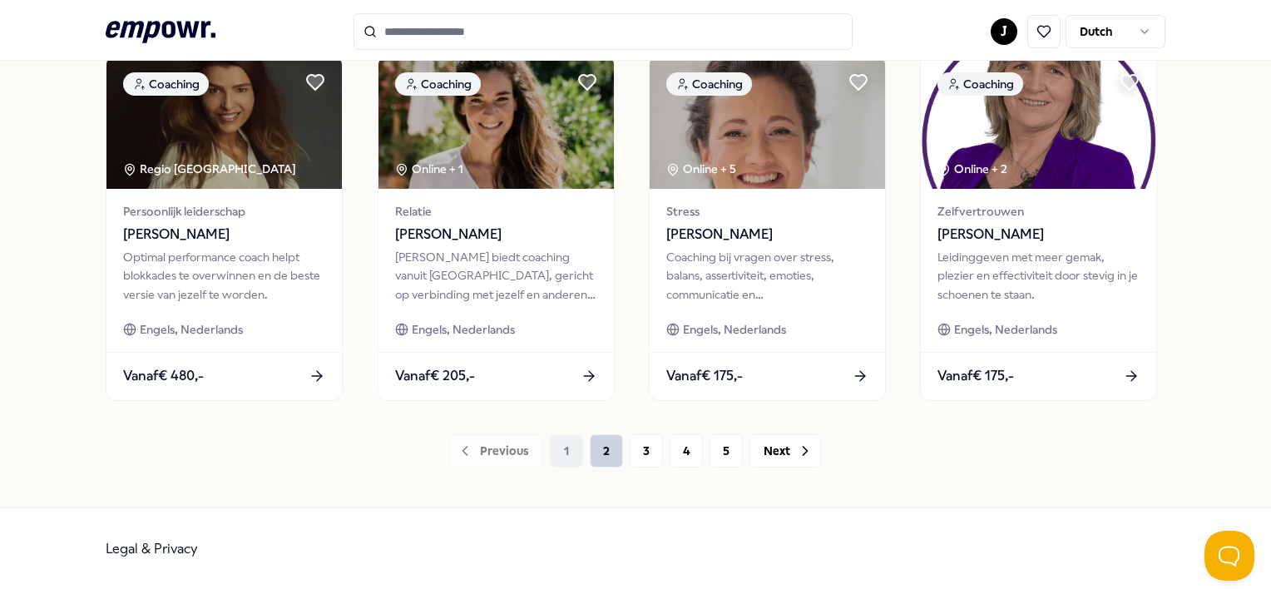
click at [599, 446] on button "2" at bounding box center [606, 450] width 33 height 33
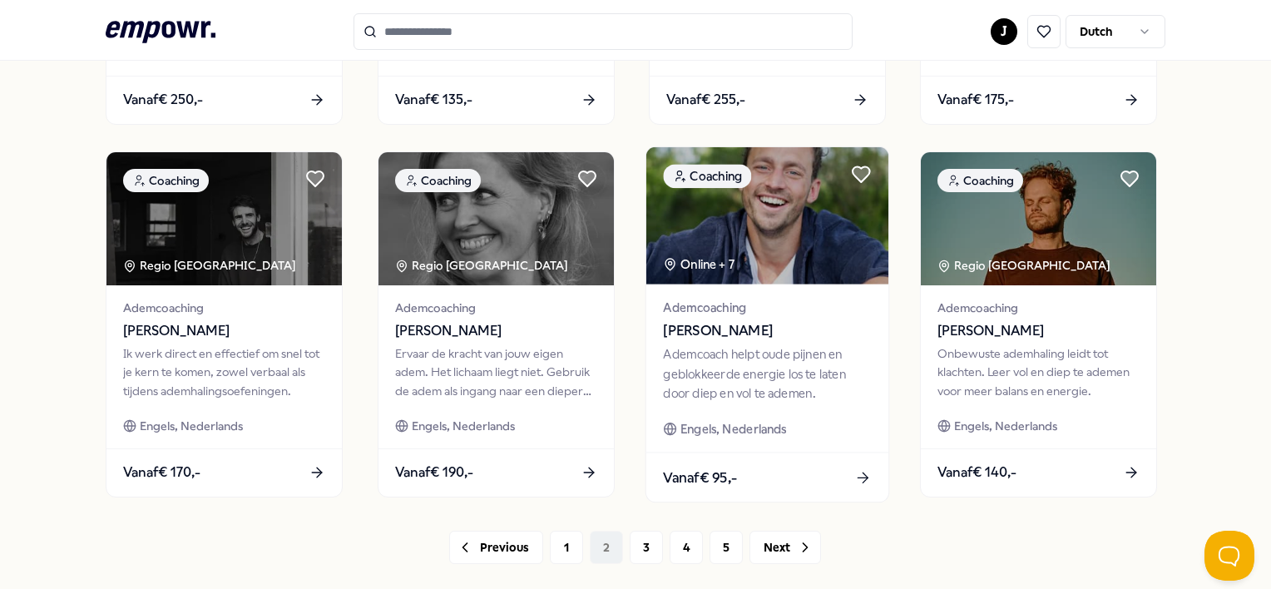
scroll to position [832, 0]
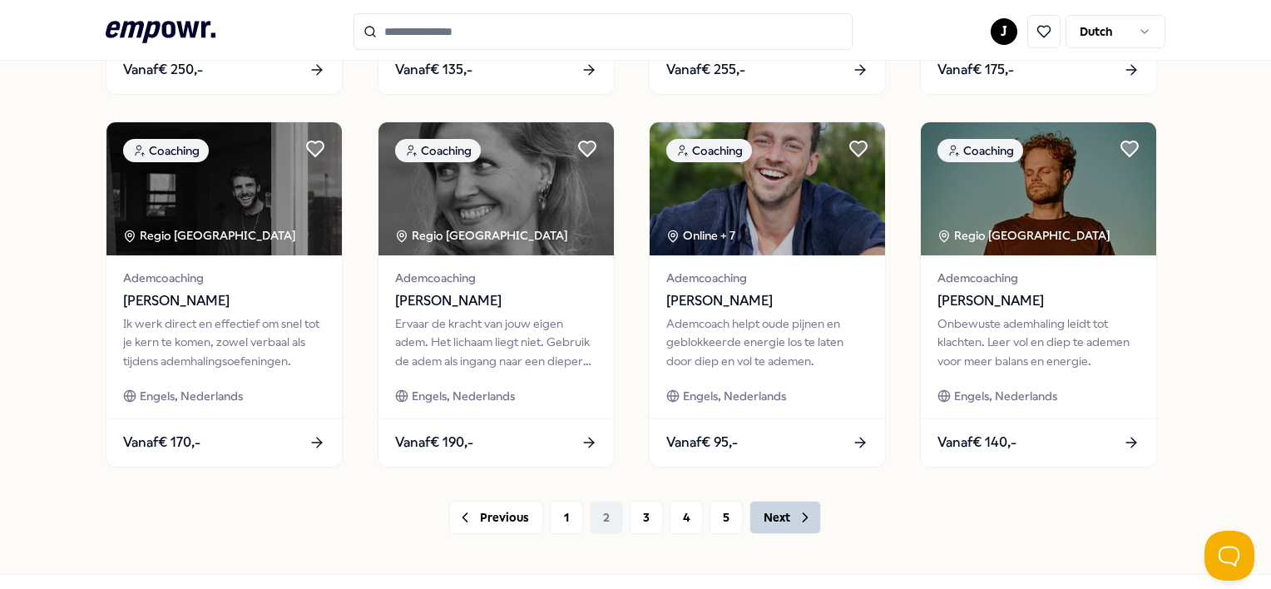
click at [784, 527] on button "Next" at bounding box center [785, 517] width 72 height 33
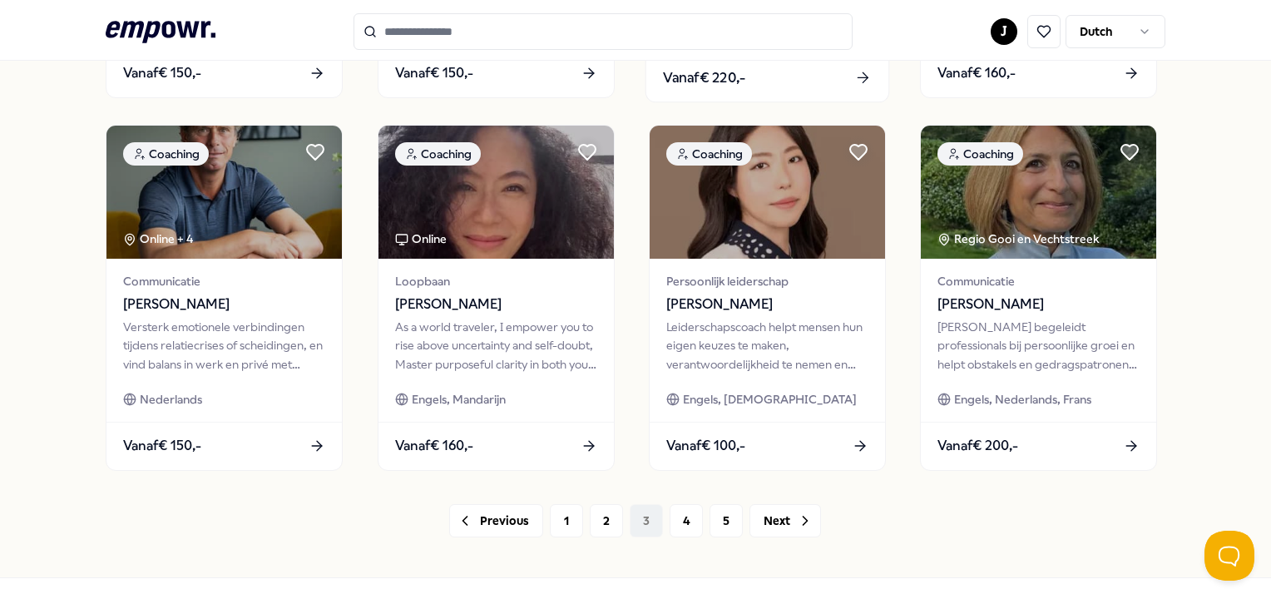
scroll to position [832, 0]
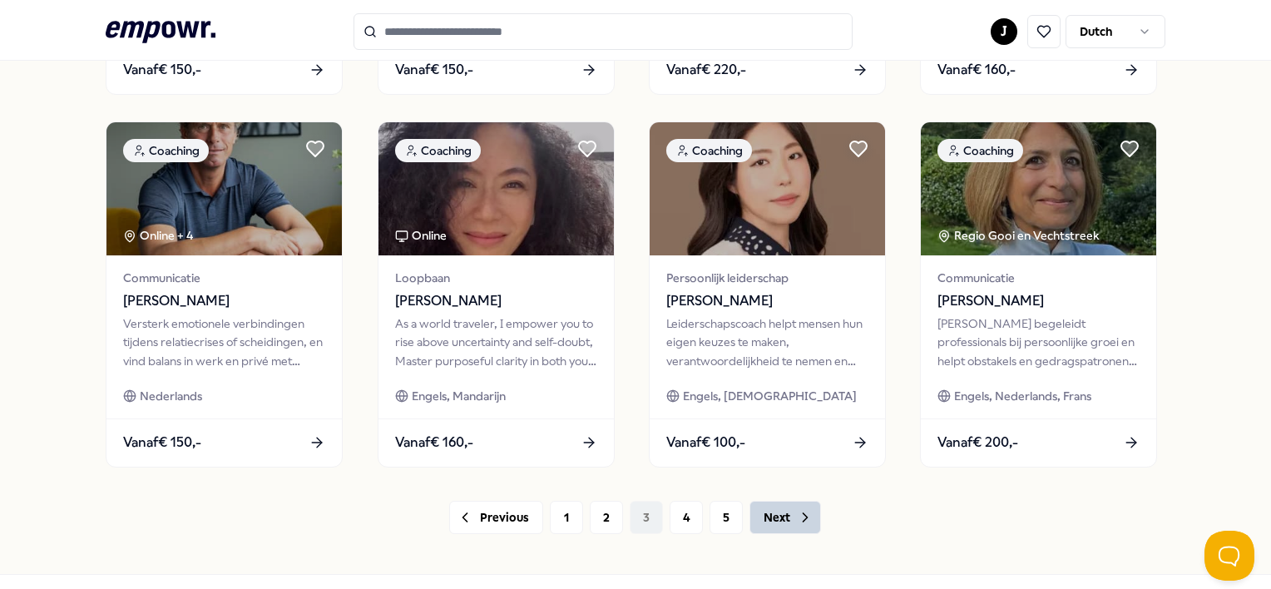
click at [764, 524] on button "Next" at bounding box center [785, 517] width 72 height 33
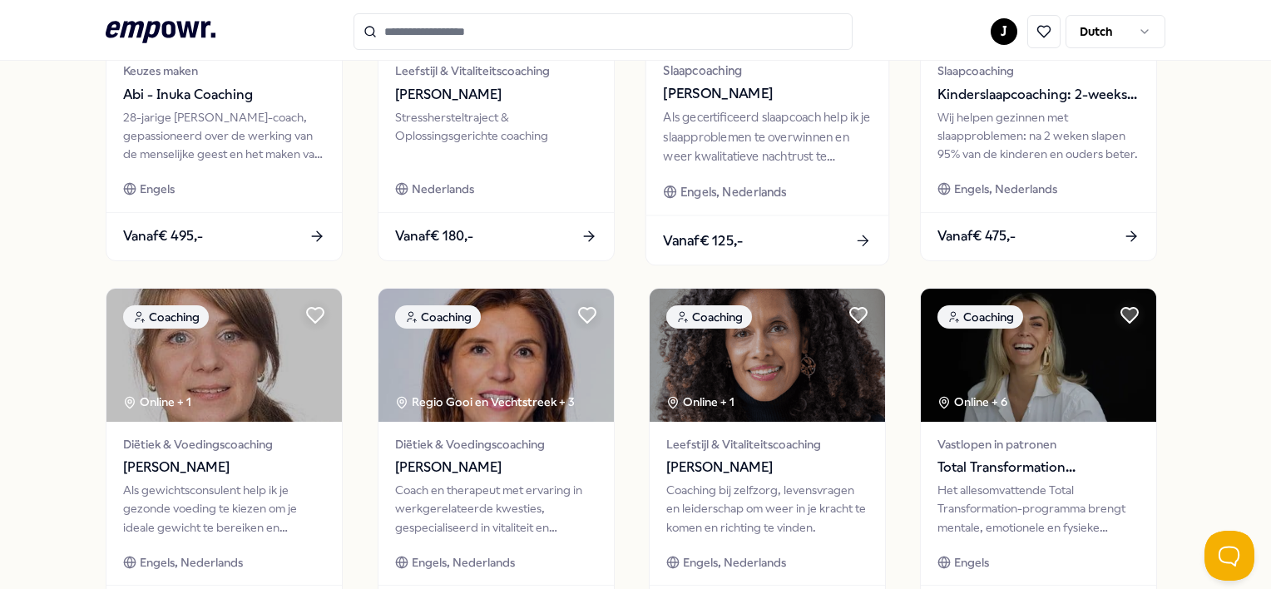
scroll to position [898, 0]
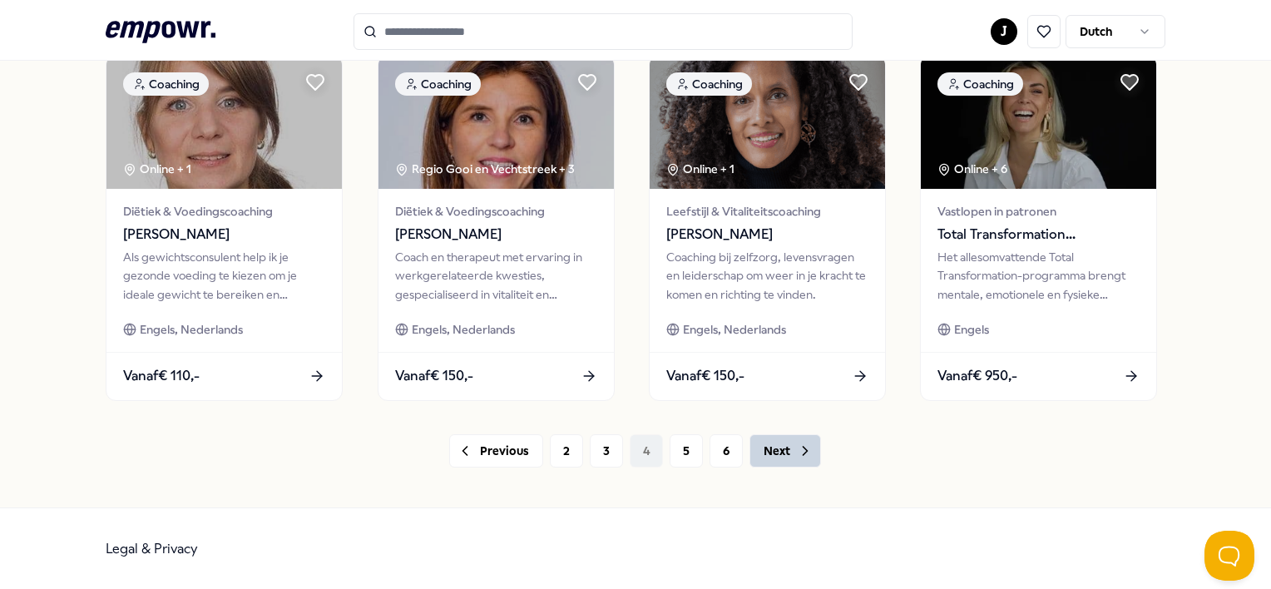
click at [778, 450] on button "Next" at bounding box center [785, 450] width 72 height 33
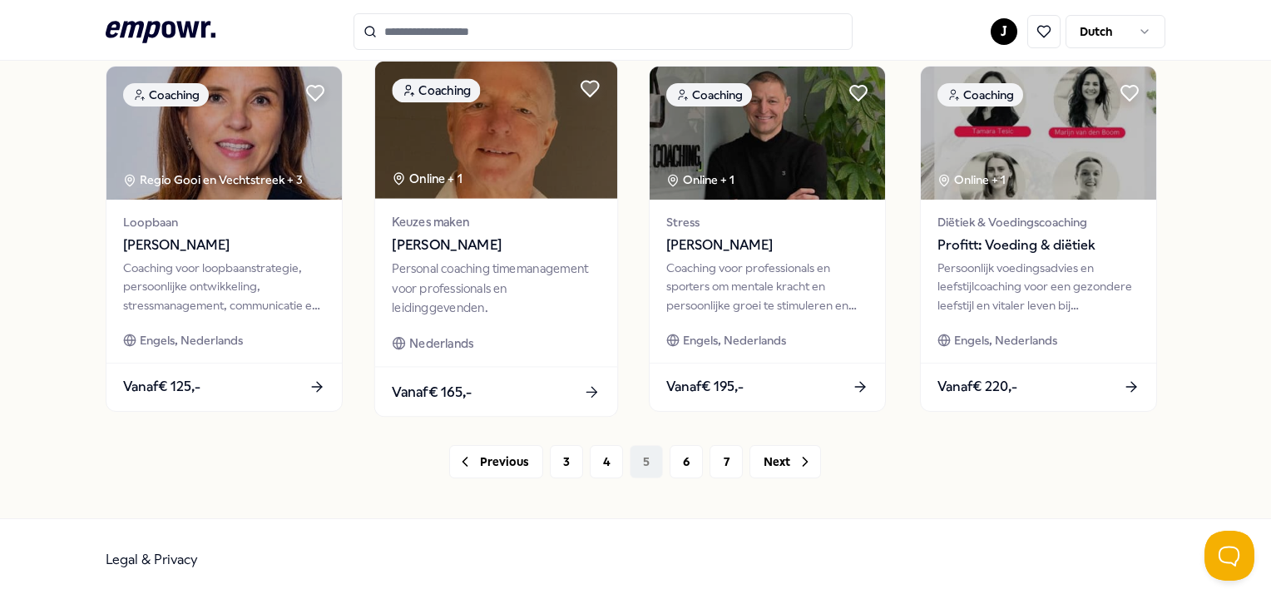
scroll to position [898, 0]
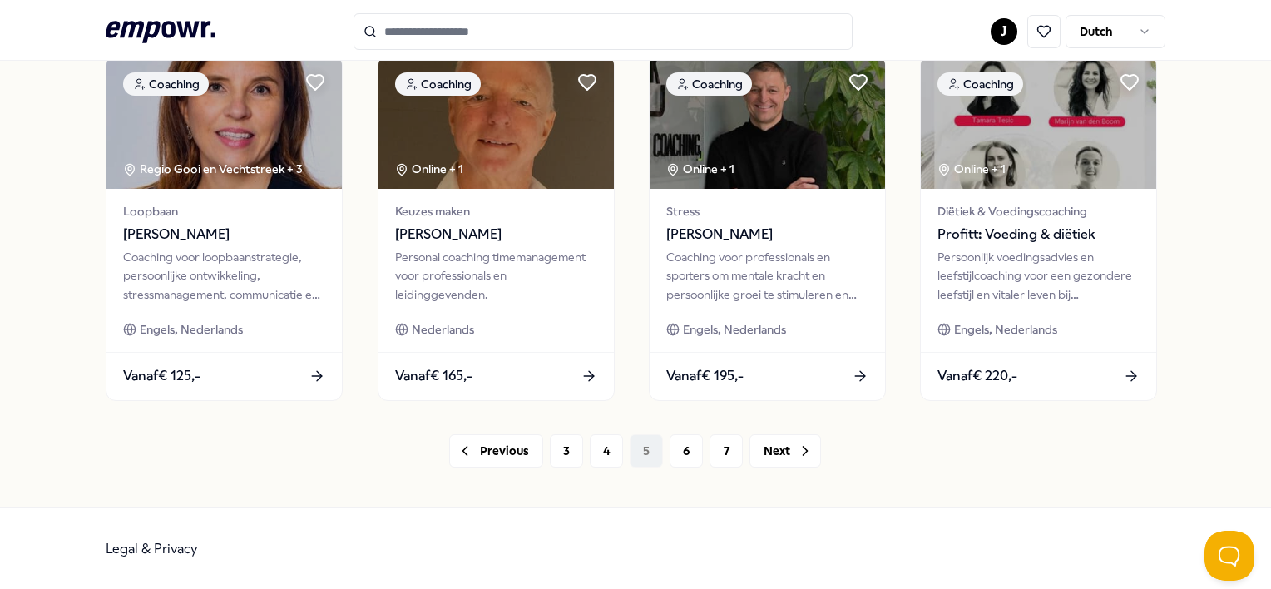
click at [781, 463] on button "Next" at bounding box center [785, 450] width 72 height 33
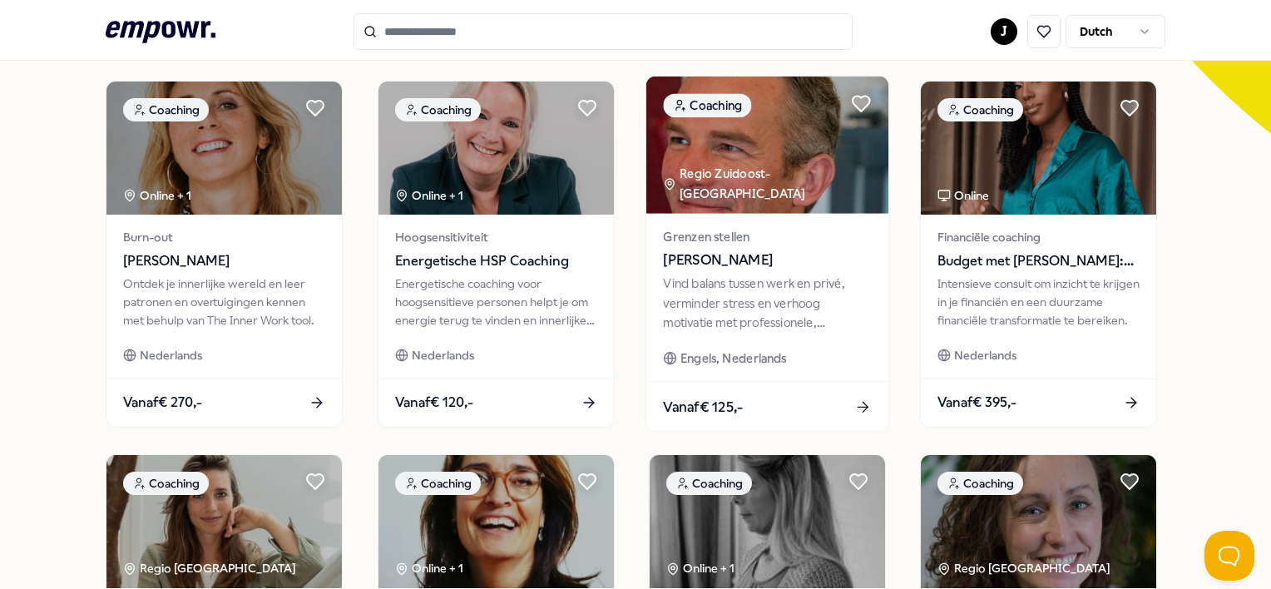
scroll to position [832, 0]
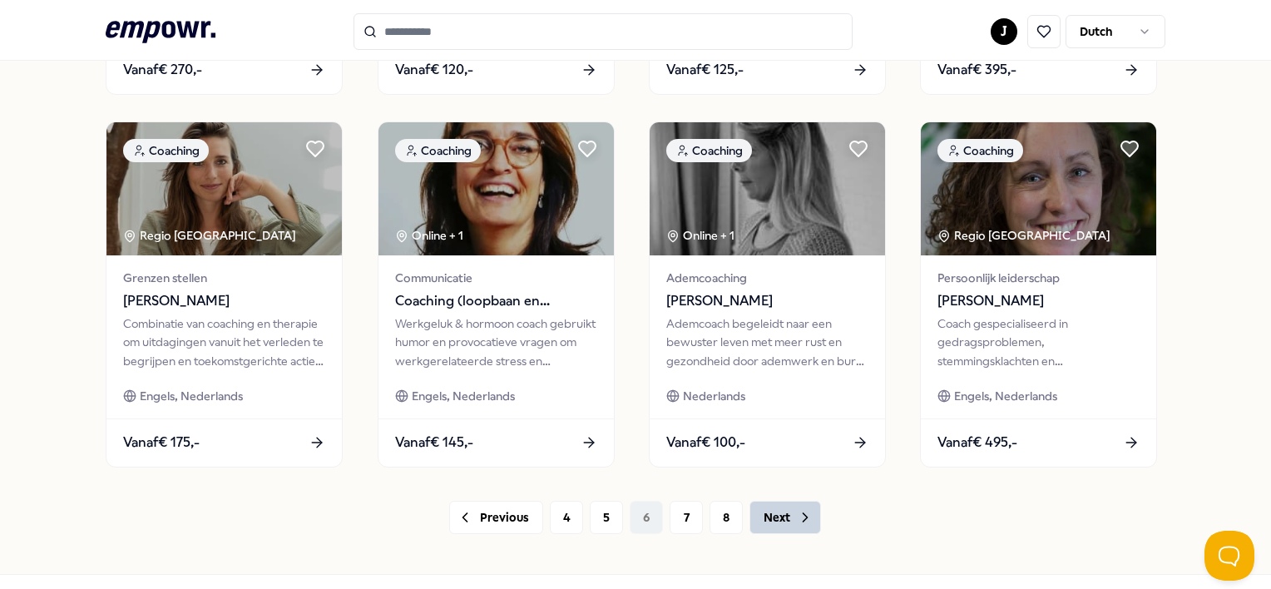
click at [765, 502] on button "Next" at bounding box center [785, 517] width 72 height 33
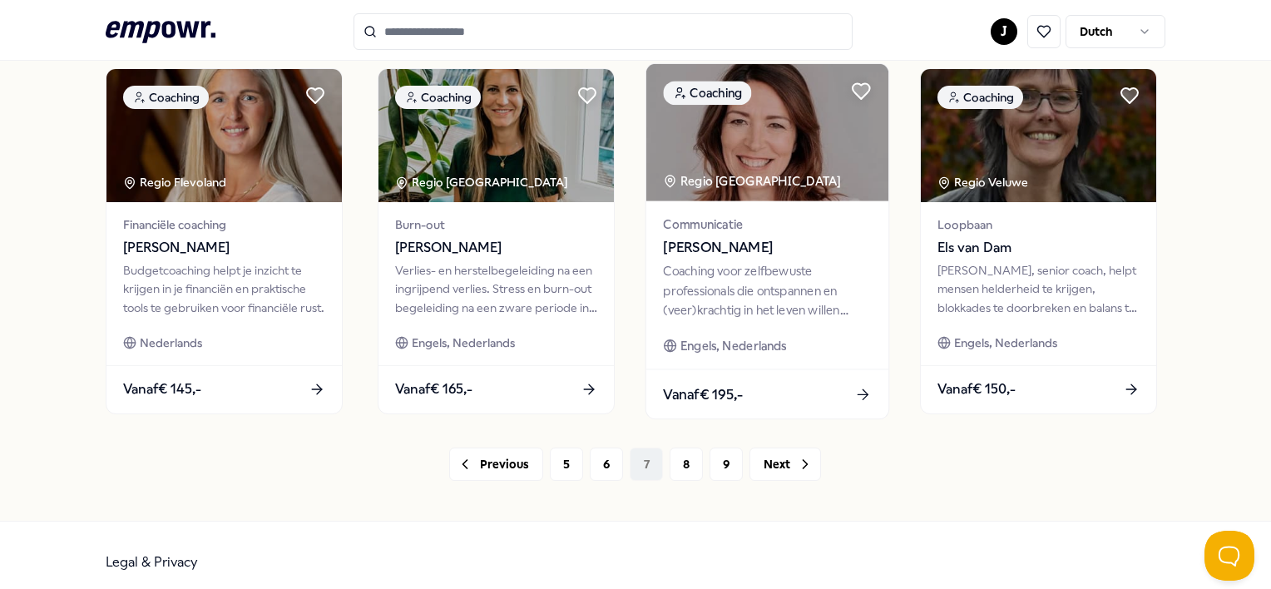
scroll to position [898, 0]
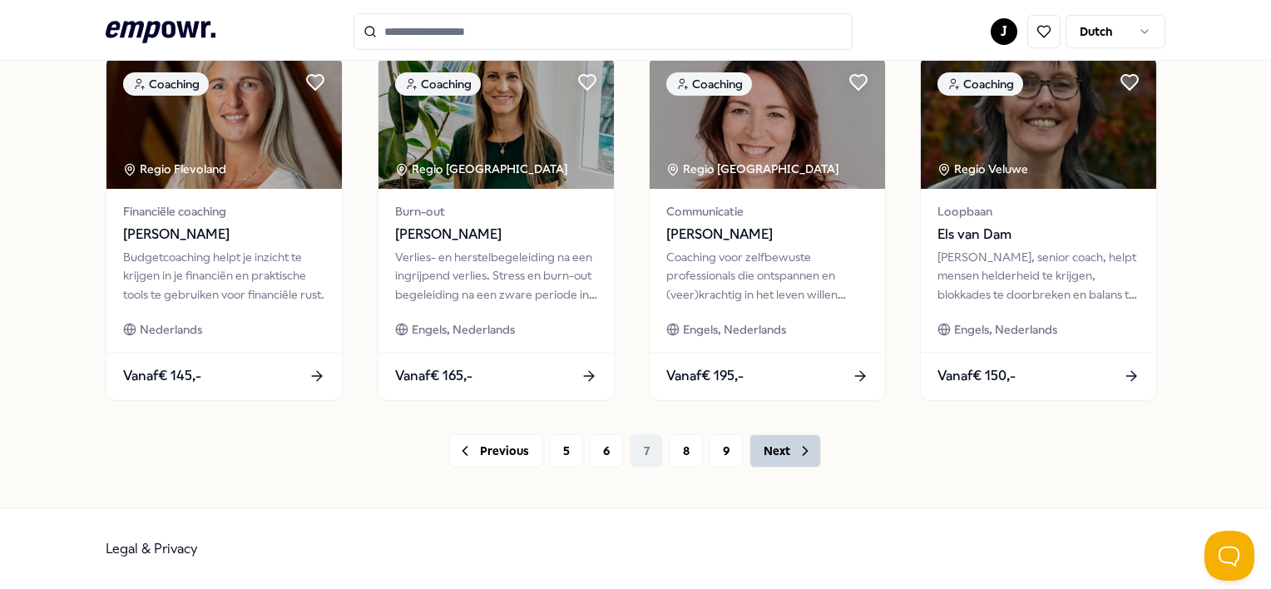
click at [785, 451] on button "Next" at bounding box center [785, 450] width 72 height 33
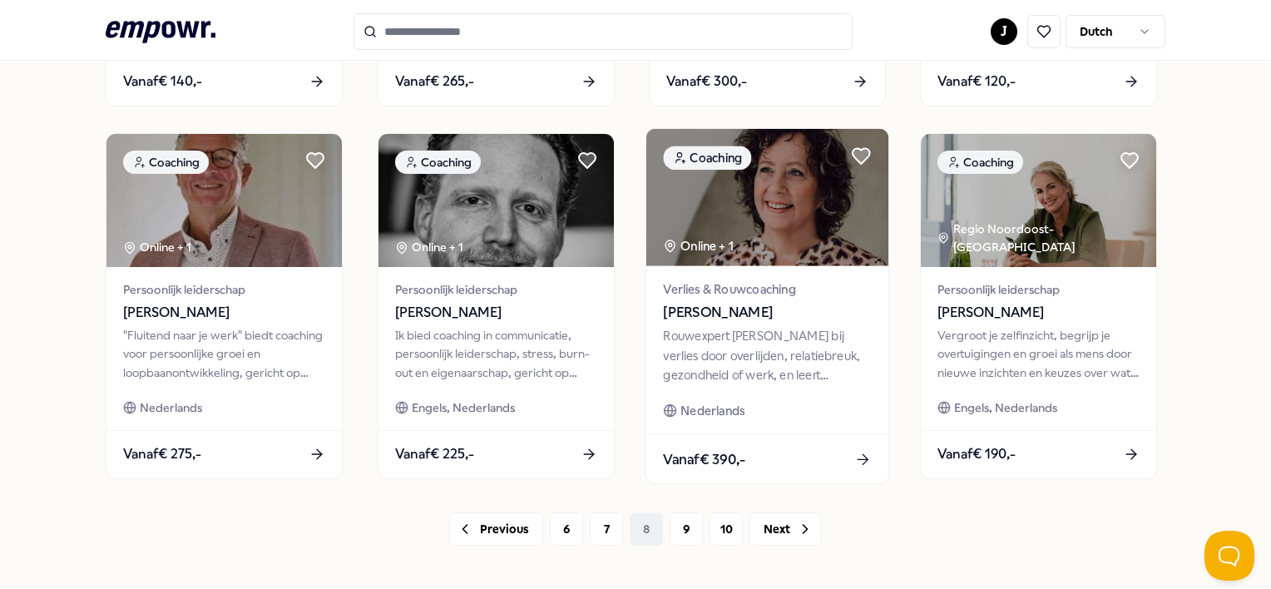
scroll to position [832, 0]
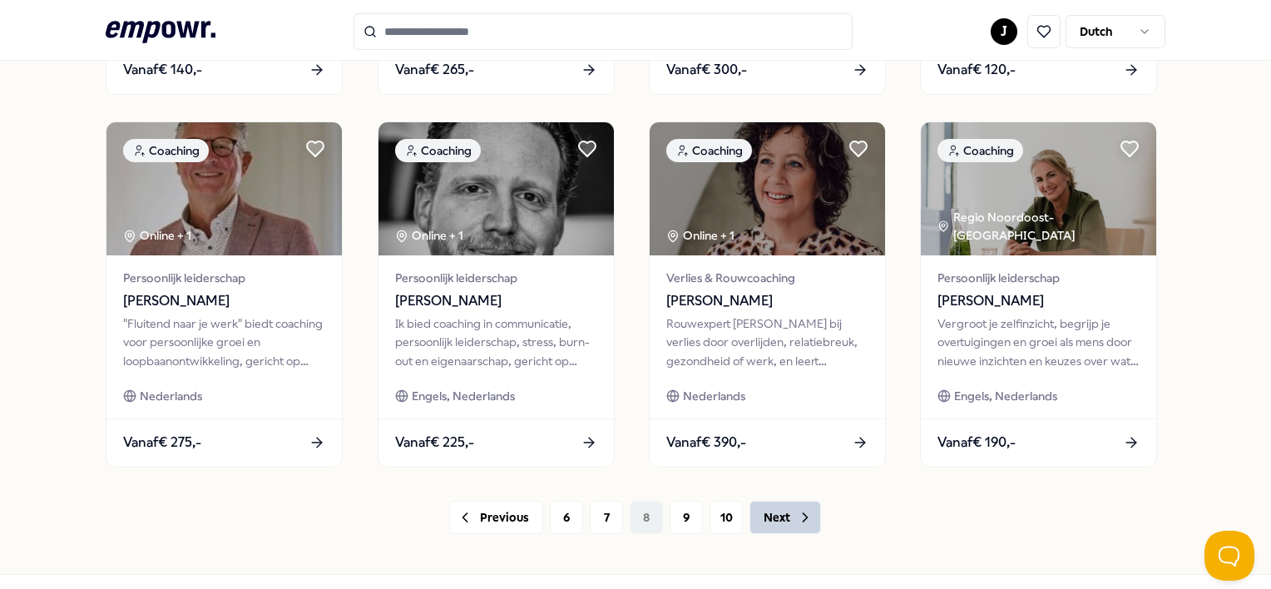
click at [808, 521] on button "Next" at bounding box center [785, 517] width 72 height 33
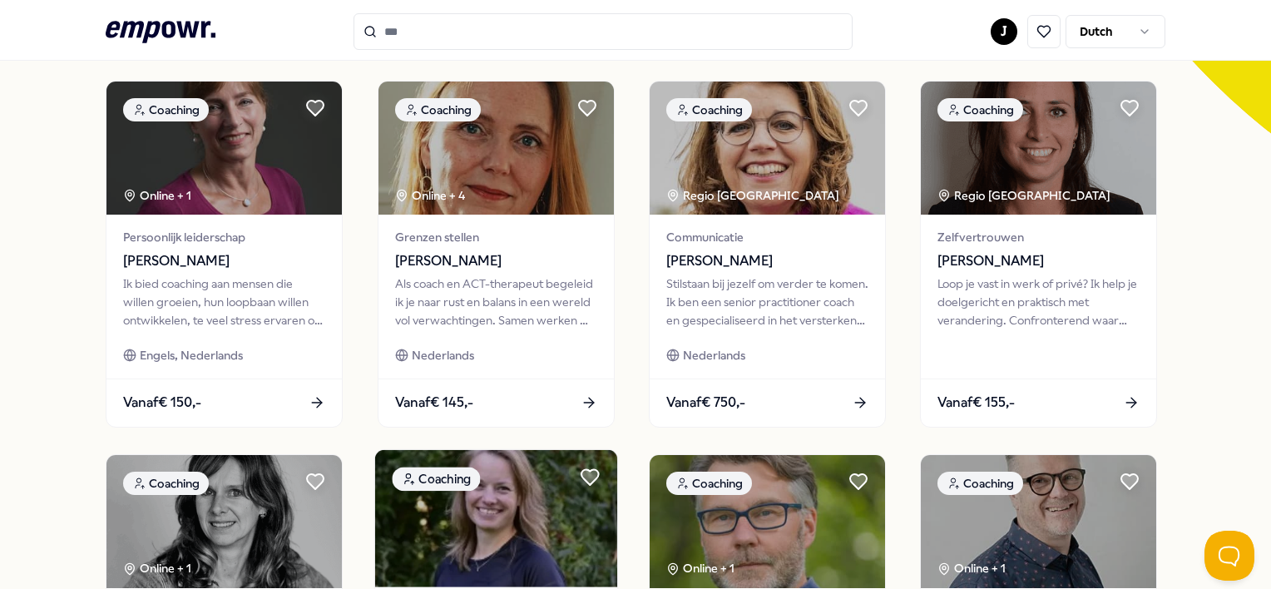
scroll to position [898, 0]
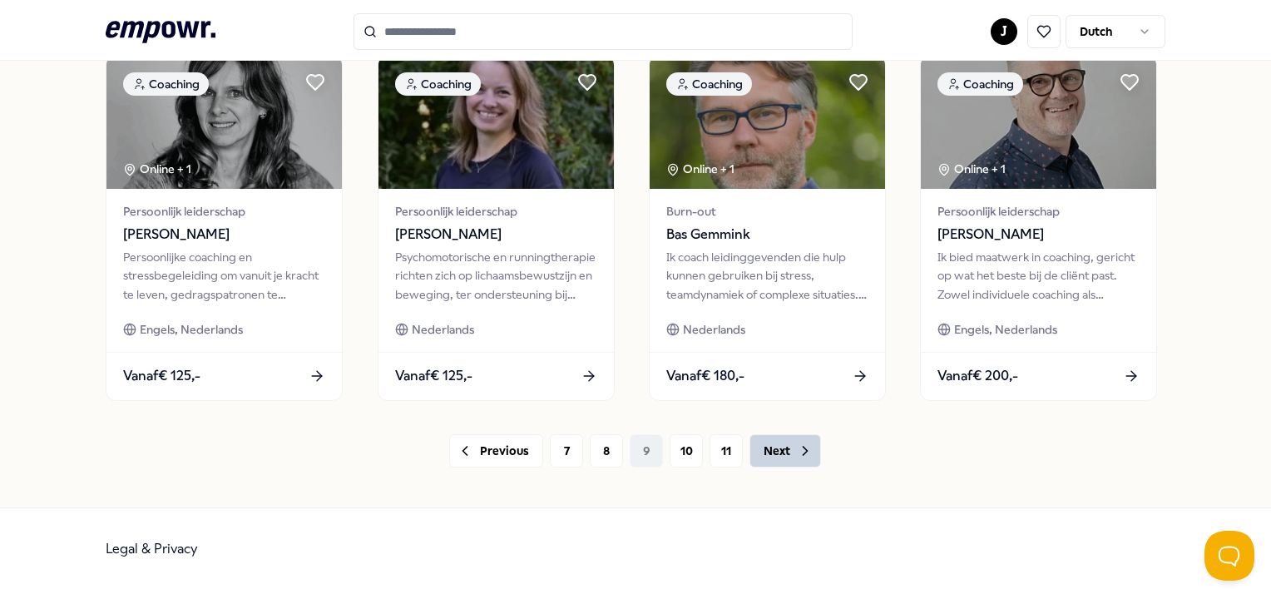
click at [765, 458] on button "Next" at bounding box center [785, 450] width 72 height 33
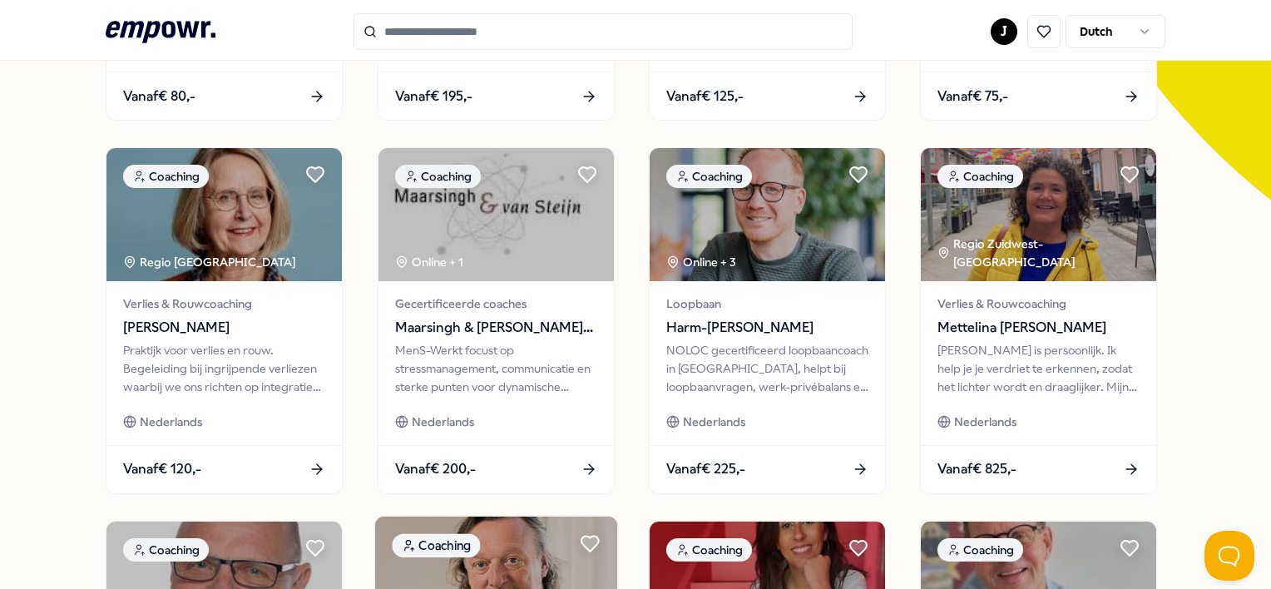
scroll to position [898, 0]
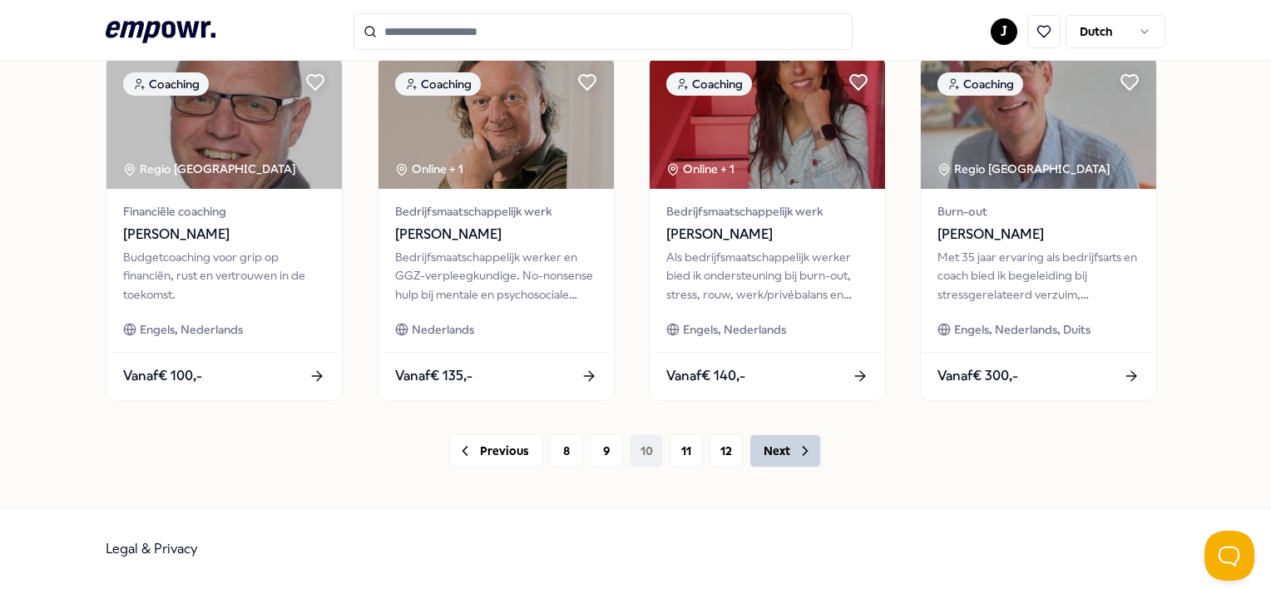
click at [770, 456] on button "Next" at bounding box center [785, 450] width 72 height 33
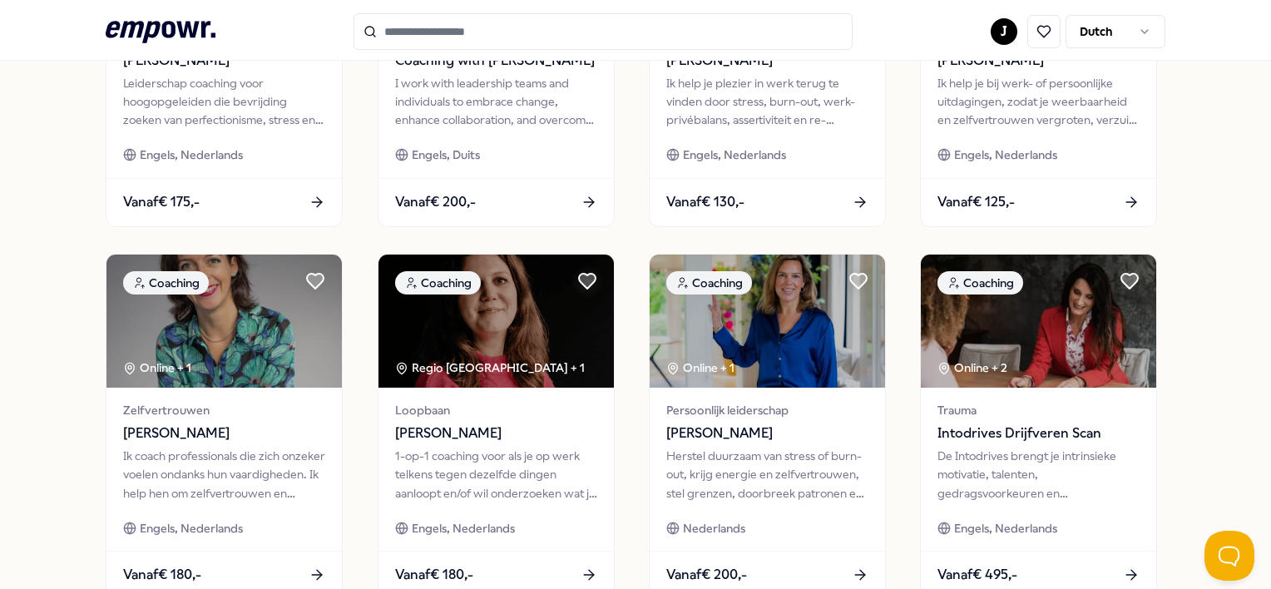
scroll to position [898, 0]
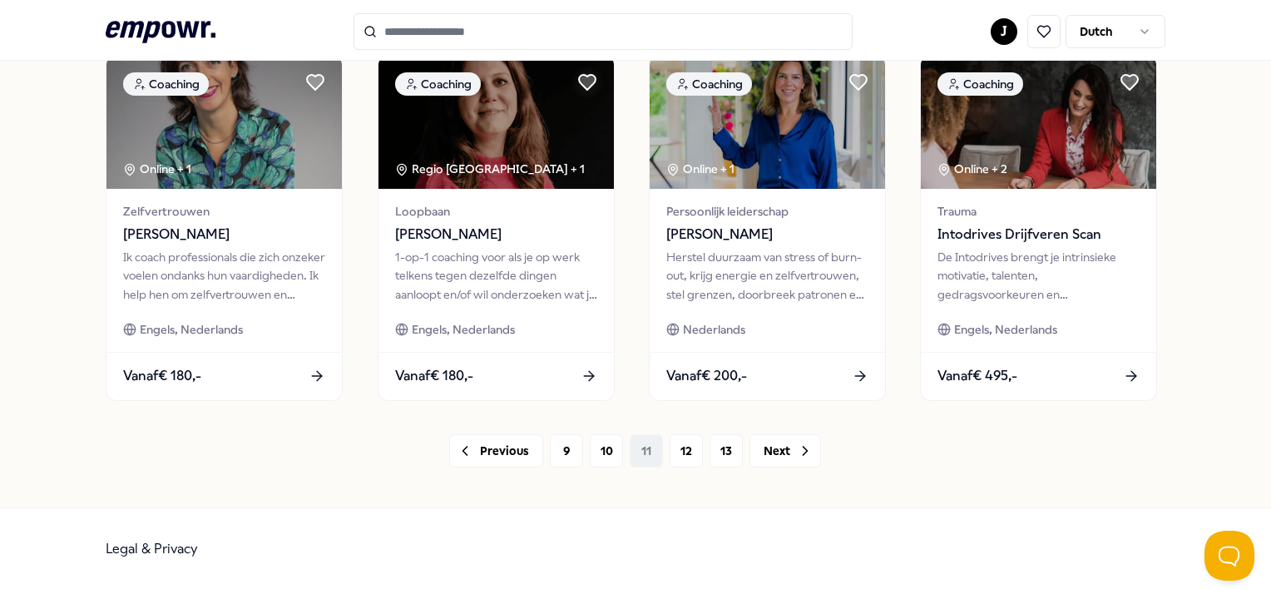
click at [815, 460] on div "Previous 9 10 11 12 13 Next" at bounding box center [635, 450] width 1059 height 33
click at [804, 456] on icon at bounding box center [805, 450] width 17 height 17
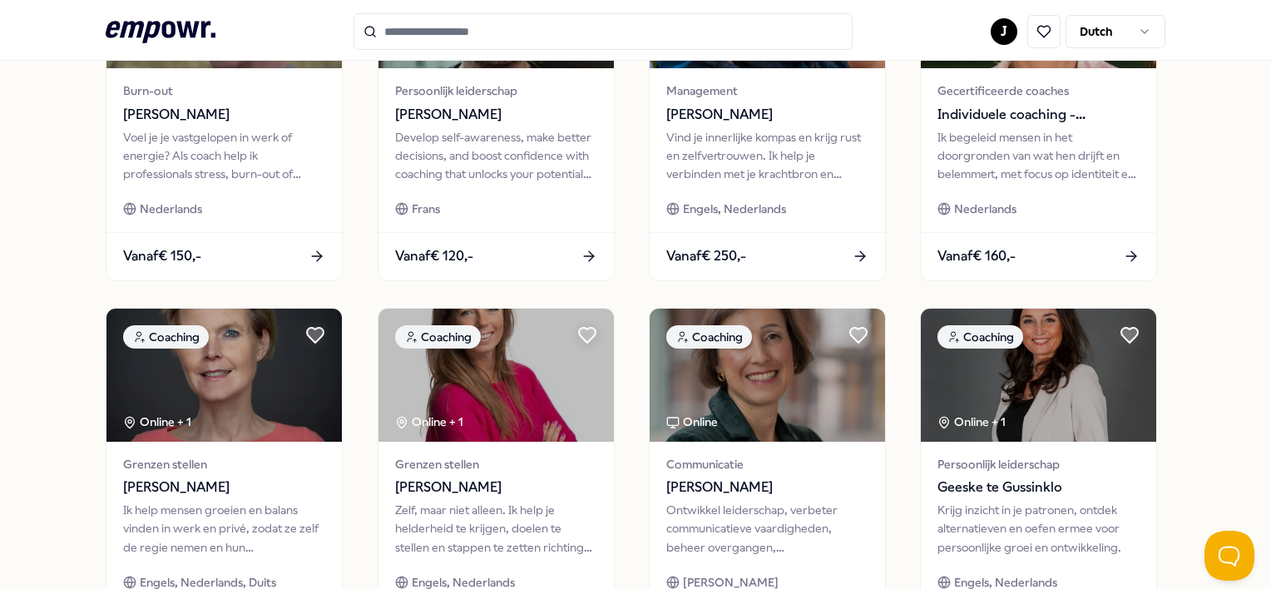
scroll to position [898, 0]
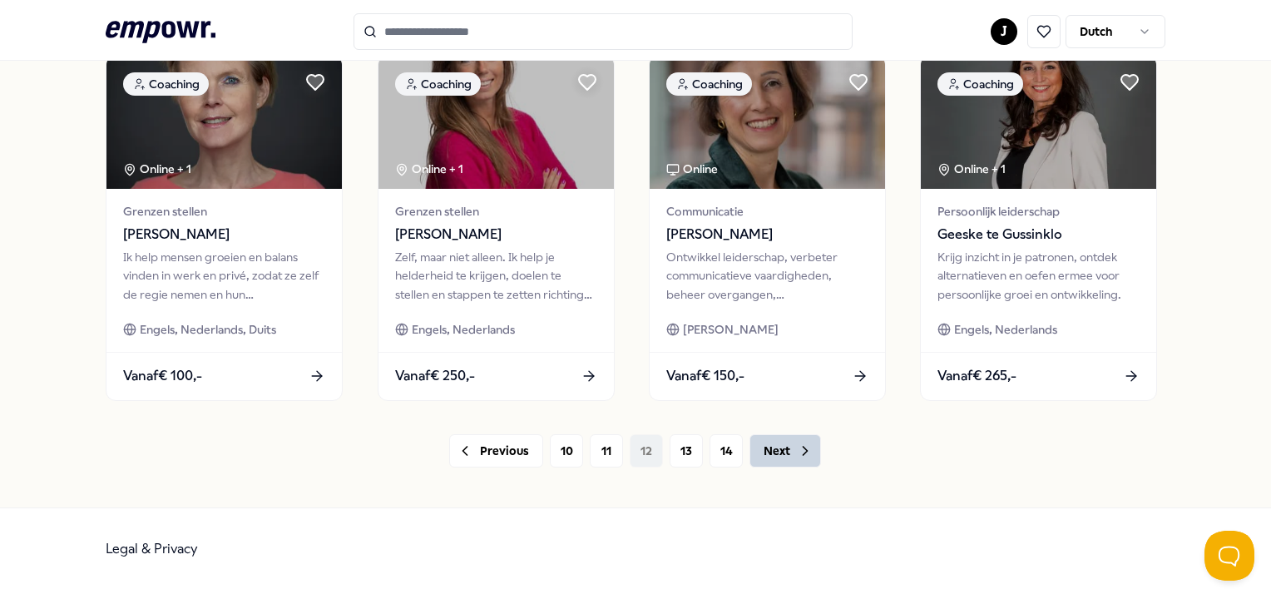
click at [783, 464] on button "Next" at bounding box center [785, 450] width 72 height 33
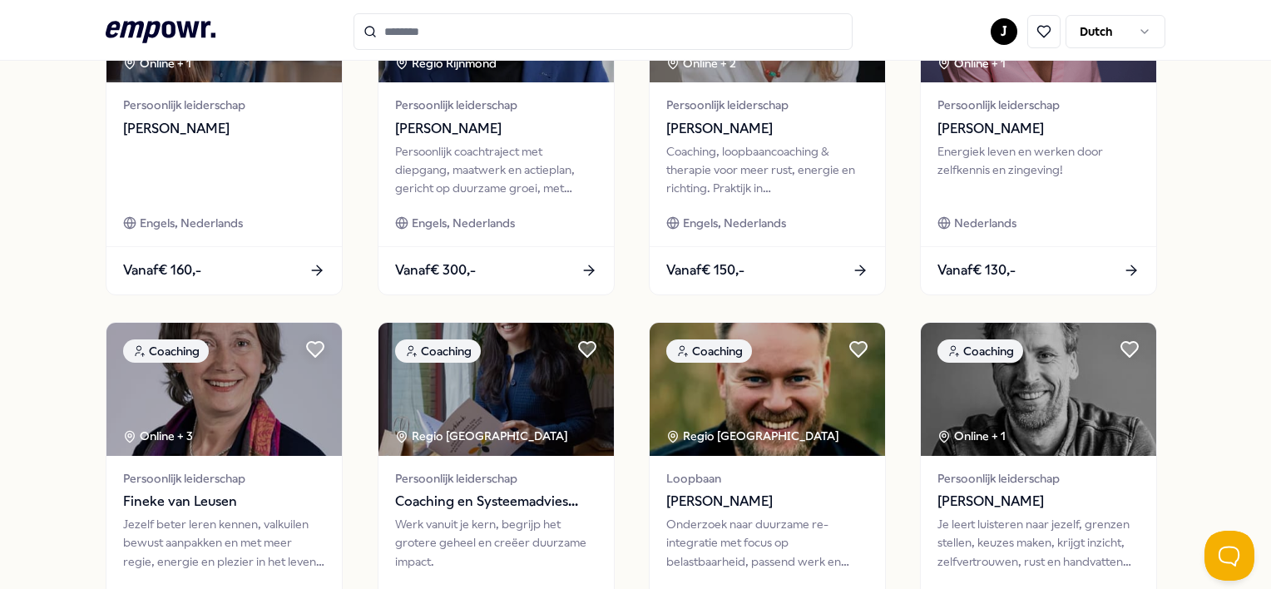
scroll to position [898, 0]
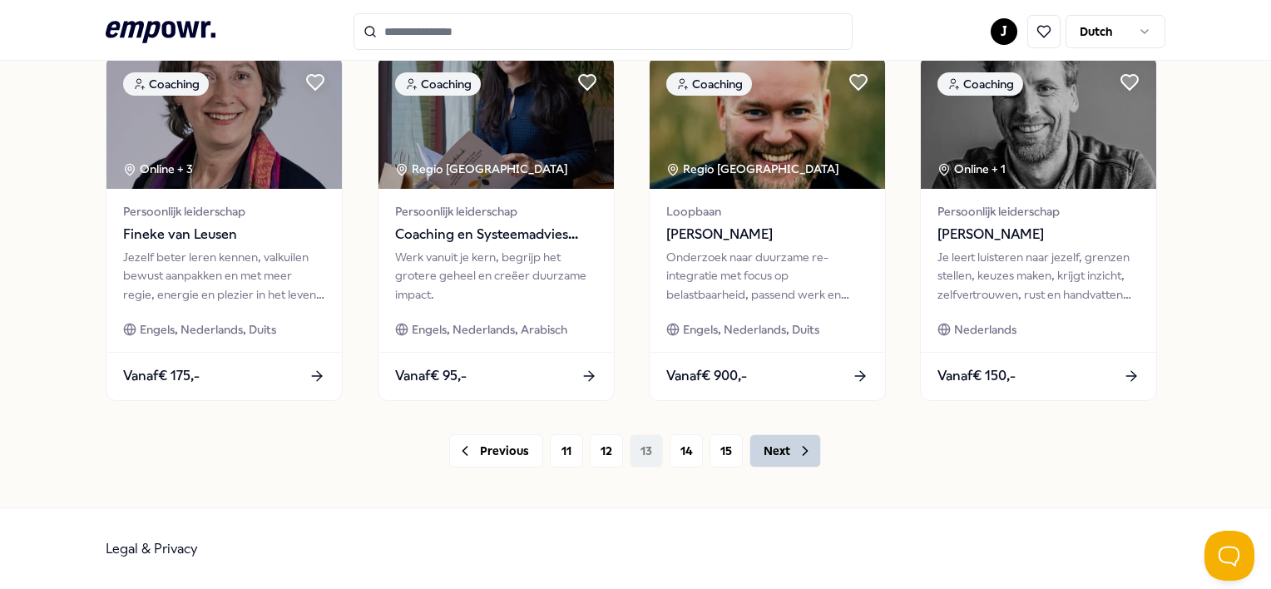
click at [786, 459] on button "Next" at bounding box center [785, 450] width 72 height 33
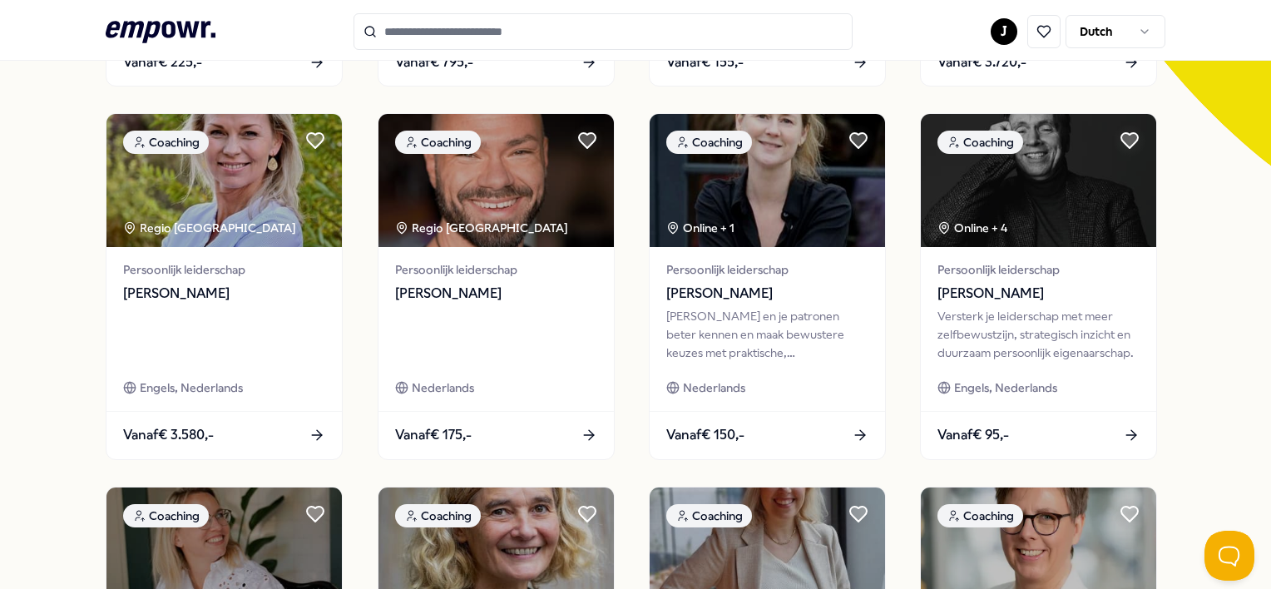
scroll to position [898, 0]
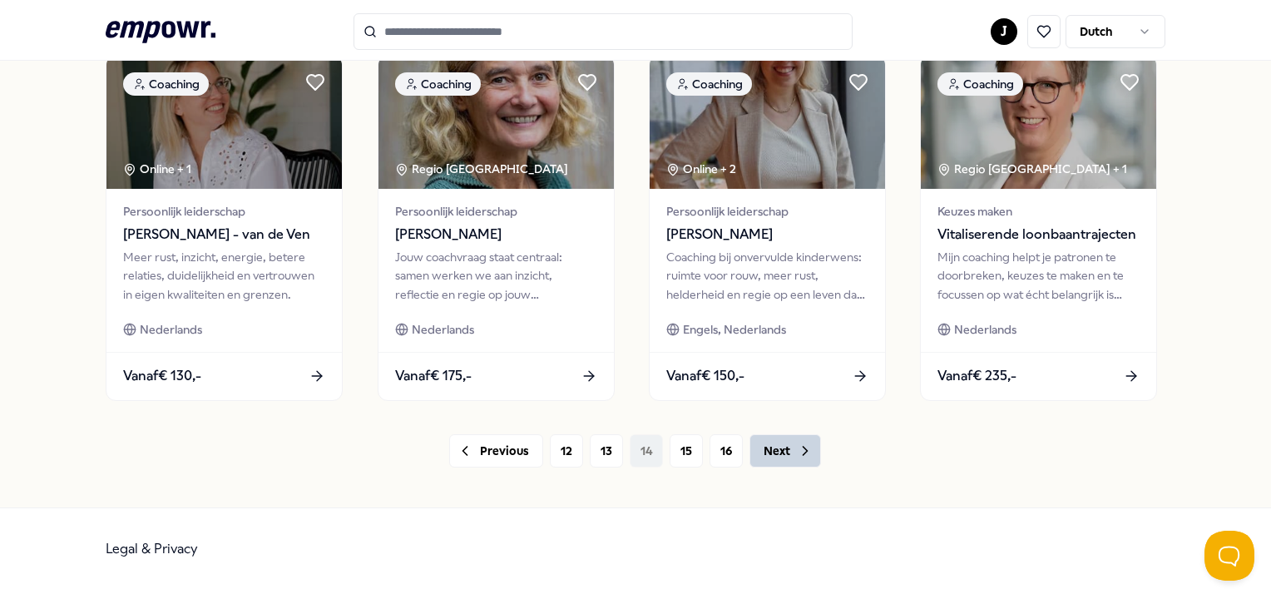
click at [777, 452] on button "Next" at bounding box center [785, 450] width 72 height 33
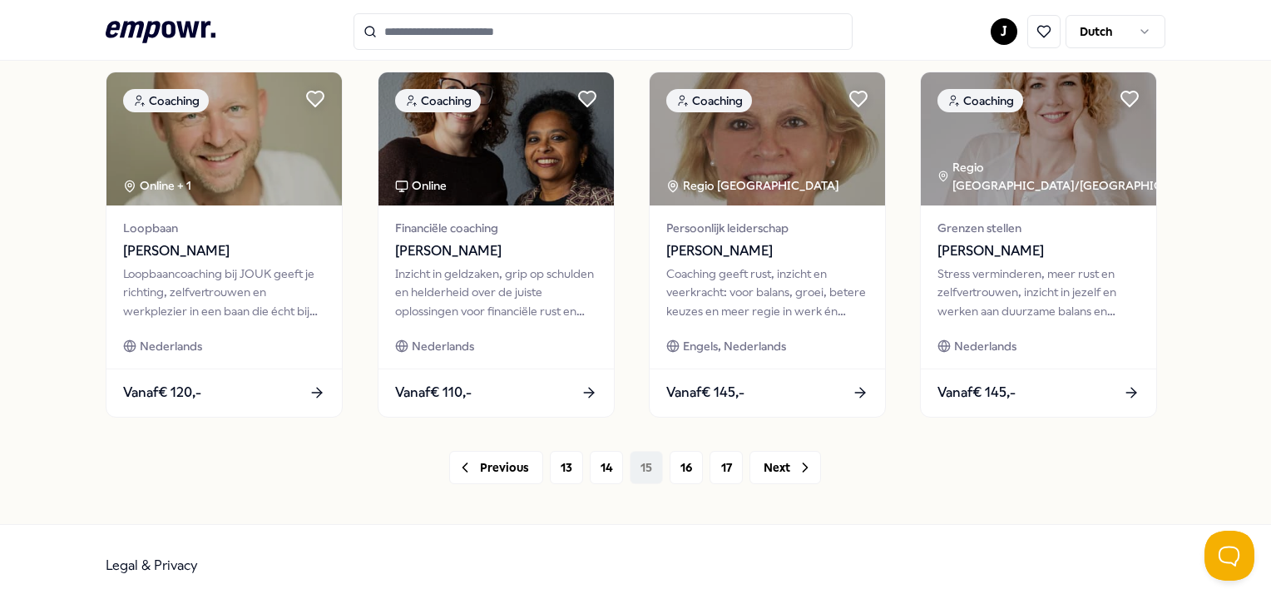
scroll to position [898, 0]
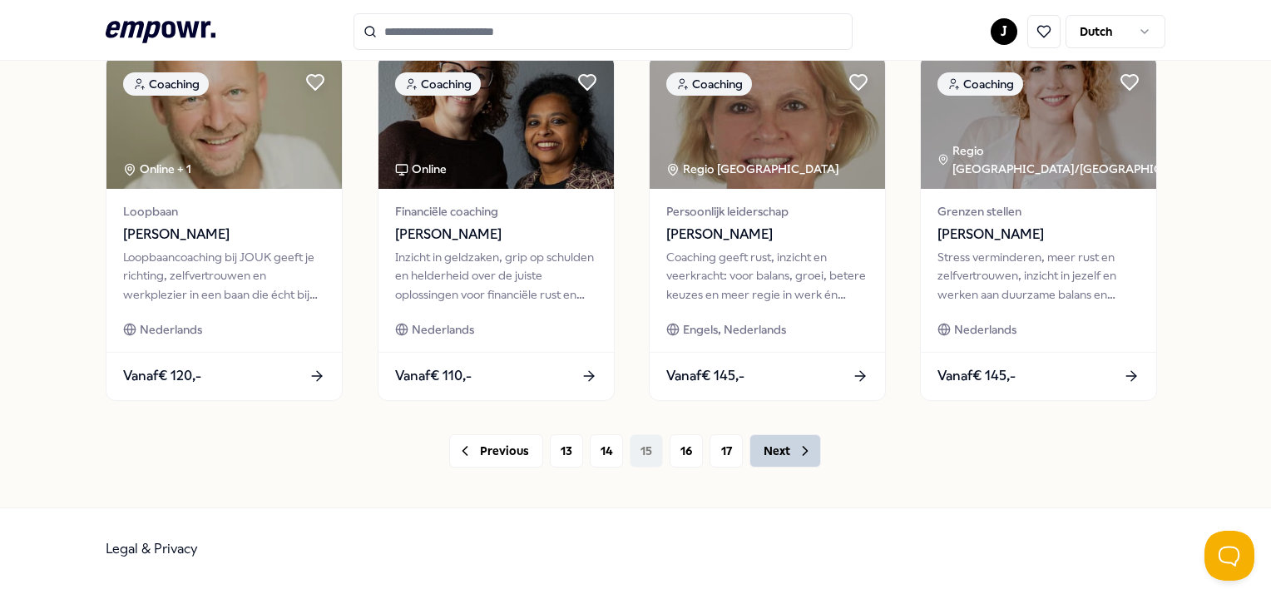
click at [771, 466] on button "Next" at bounding box center [785, 450] width 72 height 33
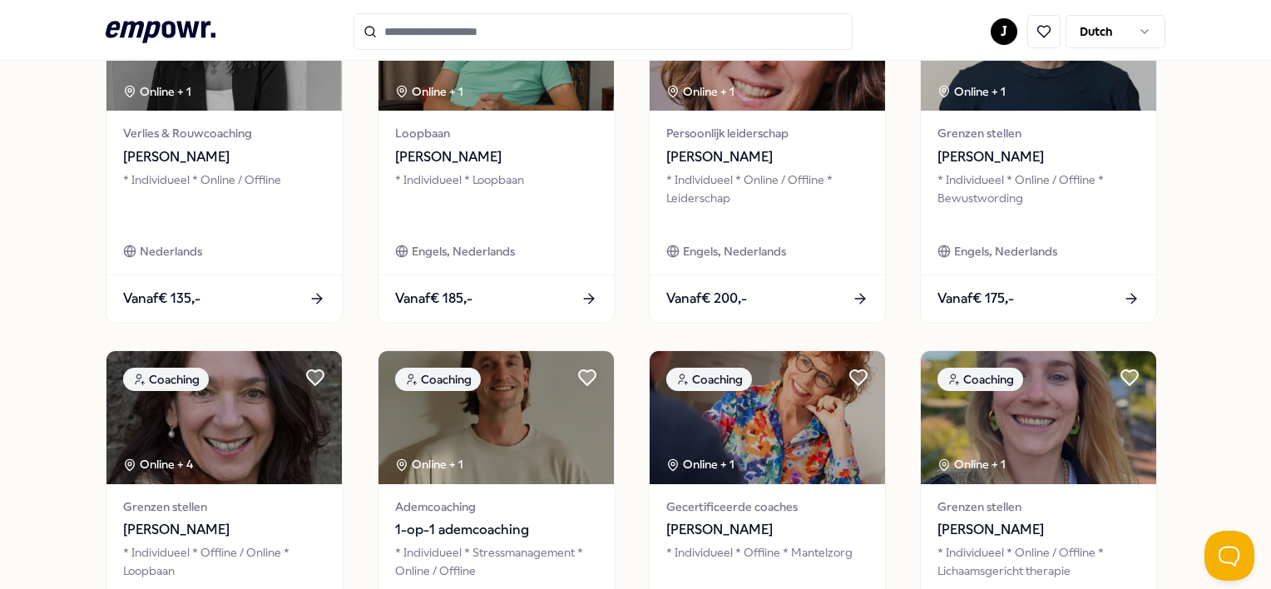
scroll to position [898, 0]
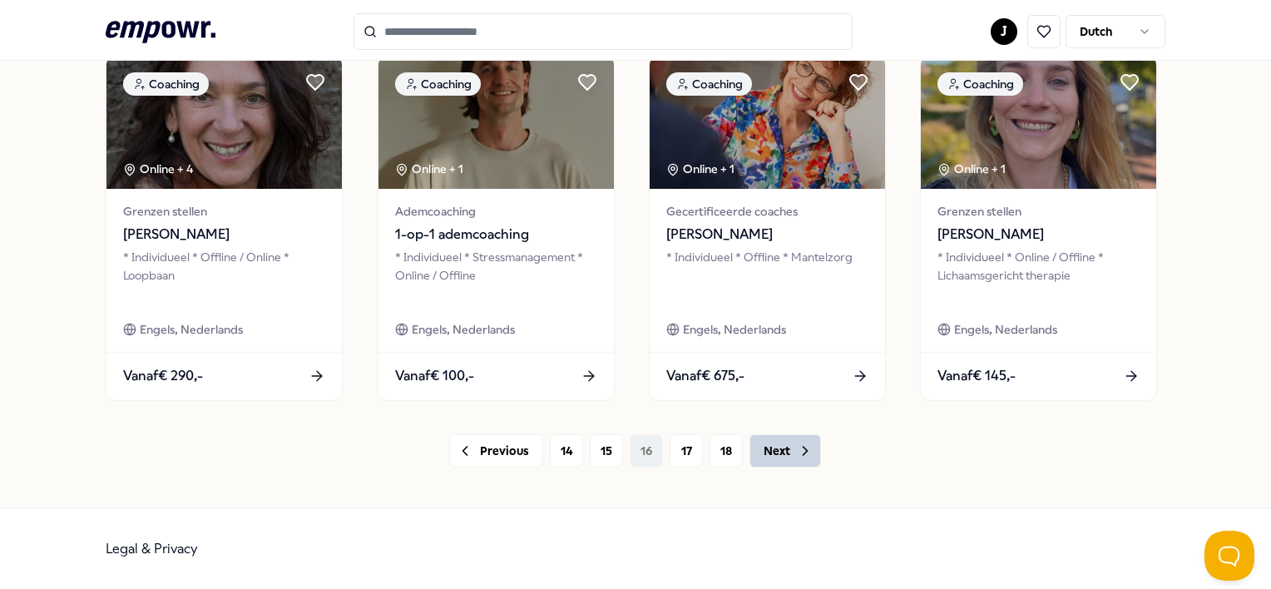
click at [798, 439] on button "Next" at bounding box center [785, 450] width 72 height 33
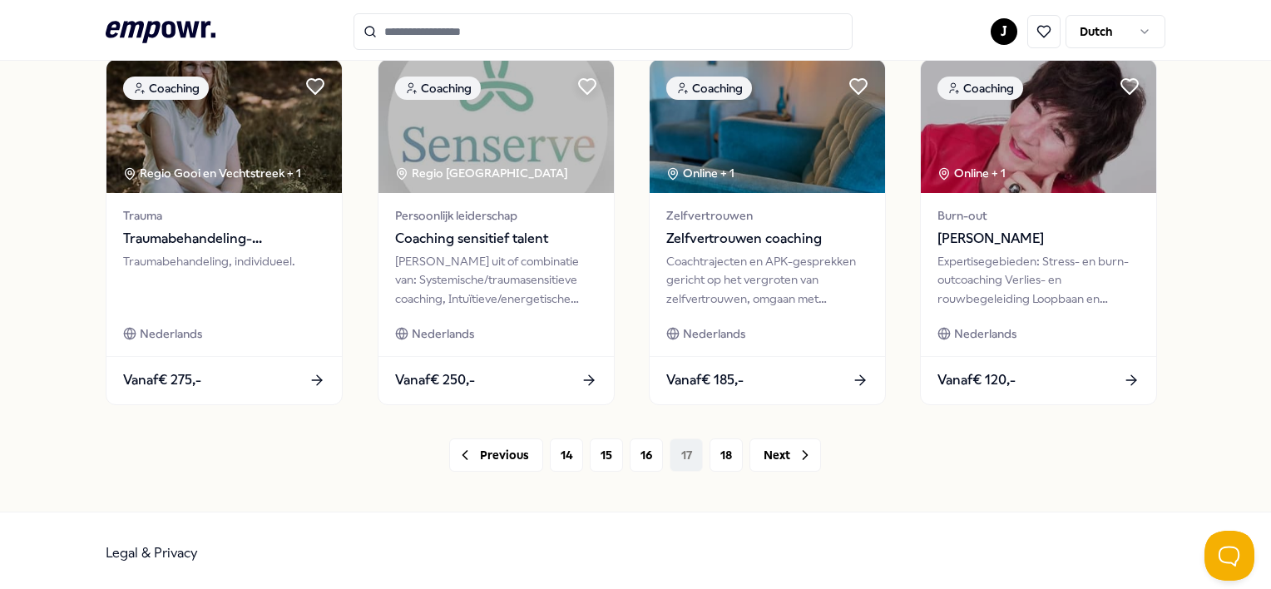
scroll to position [898, 0]
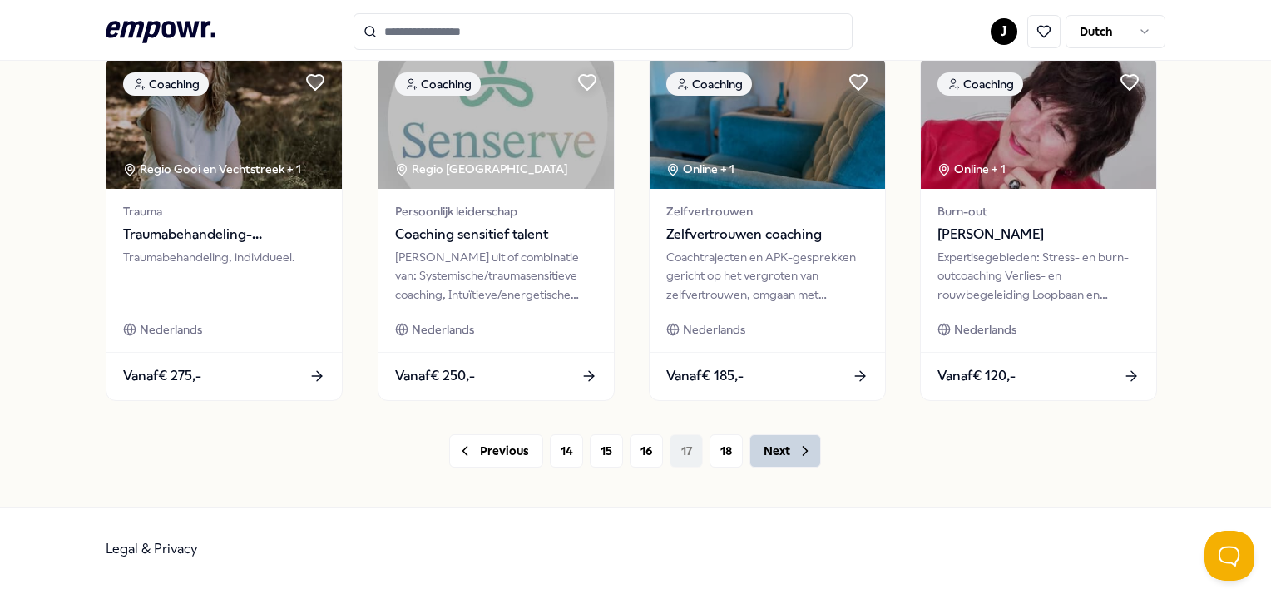
click at [786, 445] on button "Next" at bounding box center [785, 450] width 72 height 33
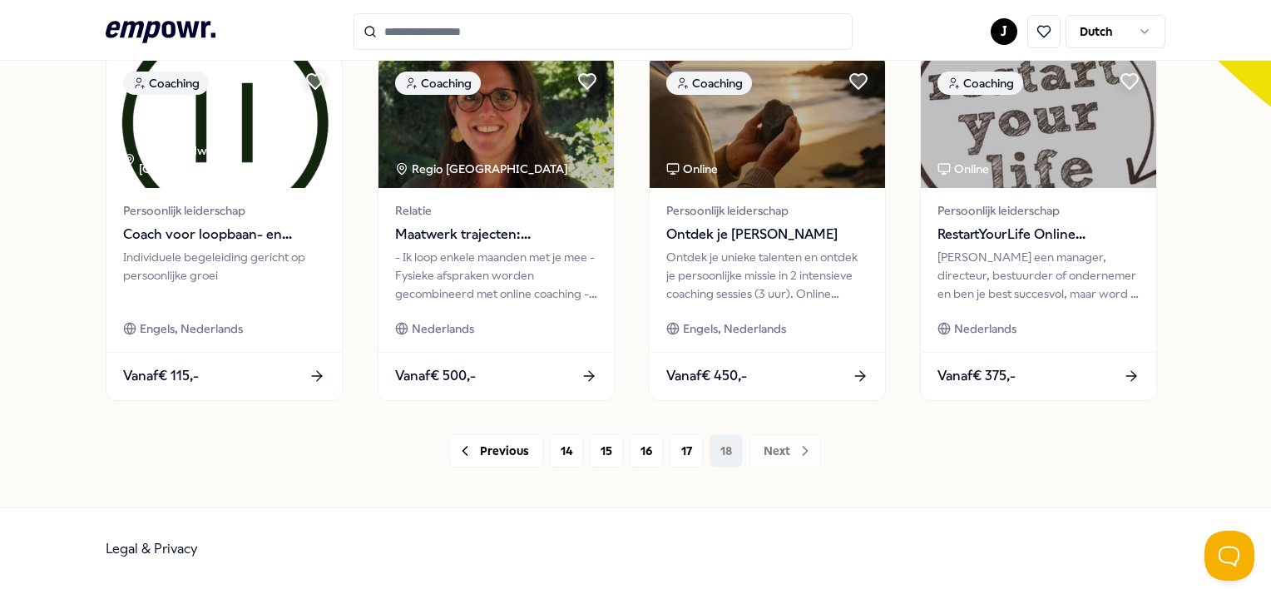
scroll to position [526, 0]
click at [774, 447] on div "Previous 14 15 16 17 18 Next" at bounding box center [635, 450] width 1059 height 33
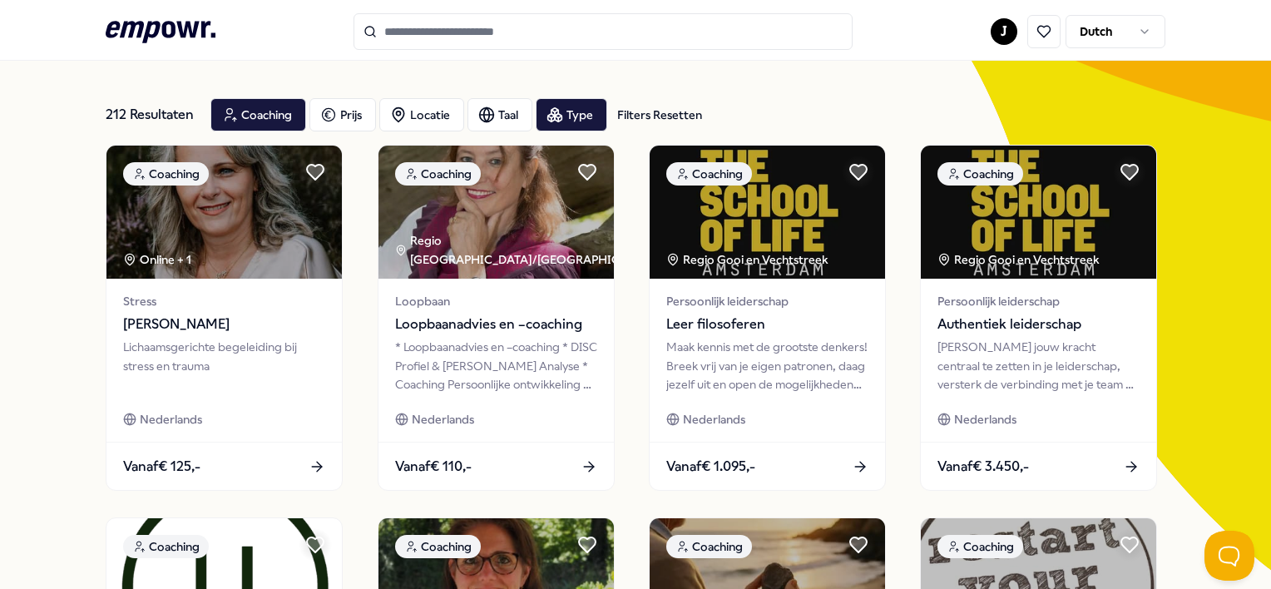
scroll to position [0, 0]
